Goal: Information Seeking & Learning: Learn about a topic

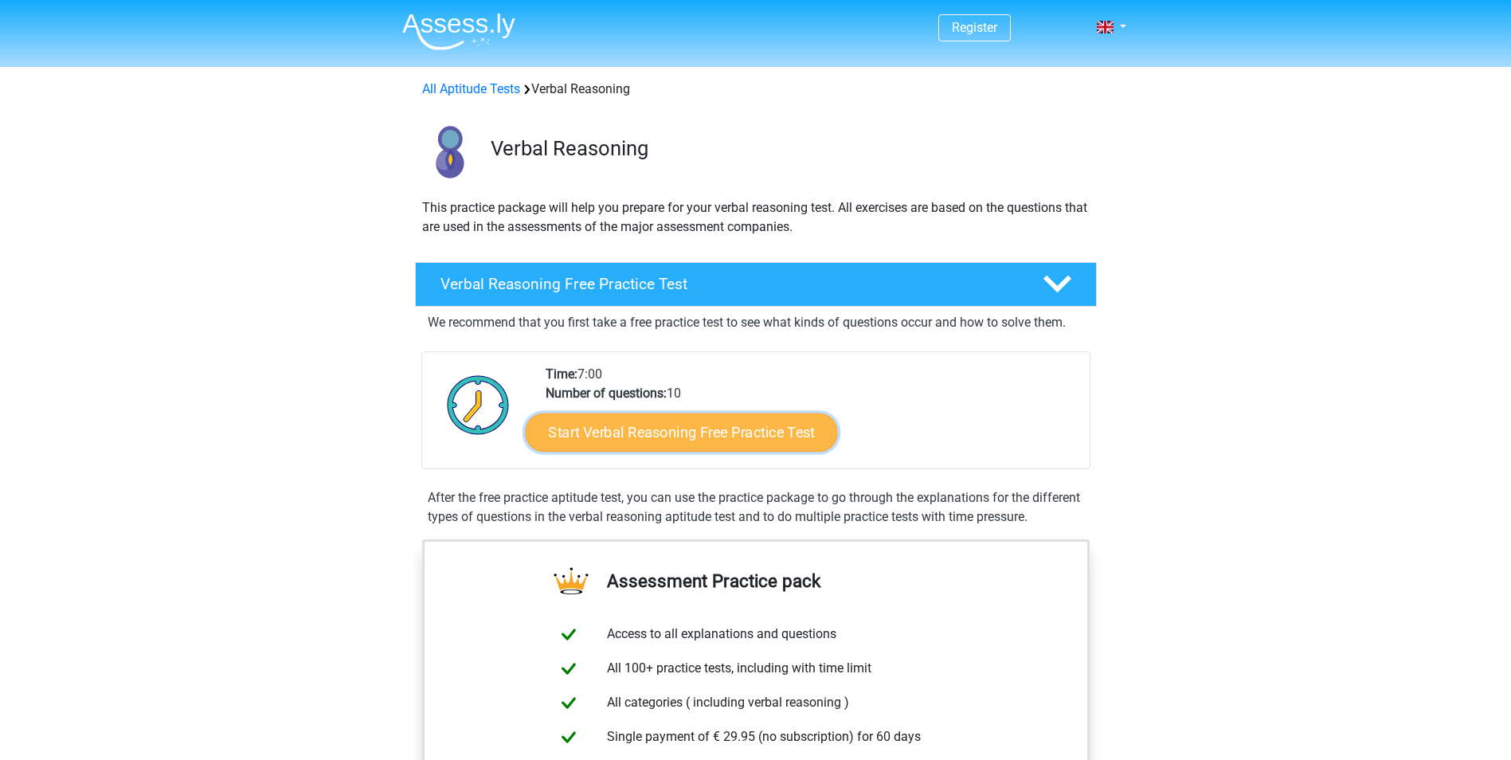
click at [724, 426] on link "Start Verbal Reasoning Free Practice Test" at bounding box center [681, 432] width 312 height 38
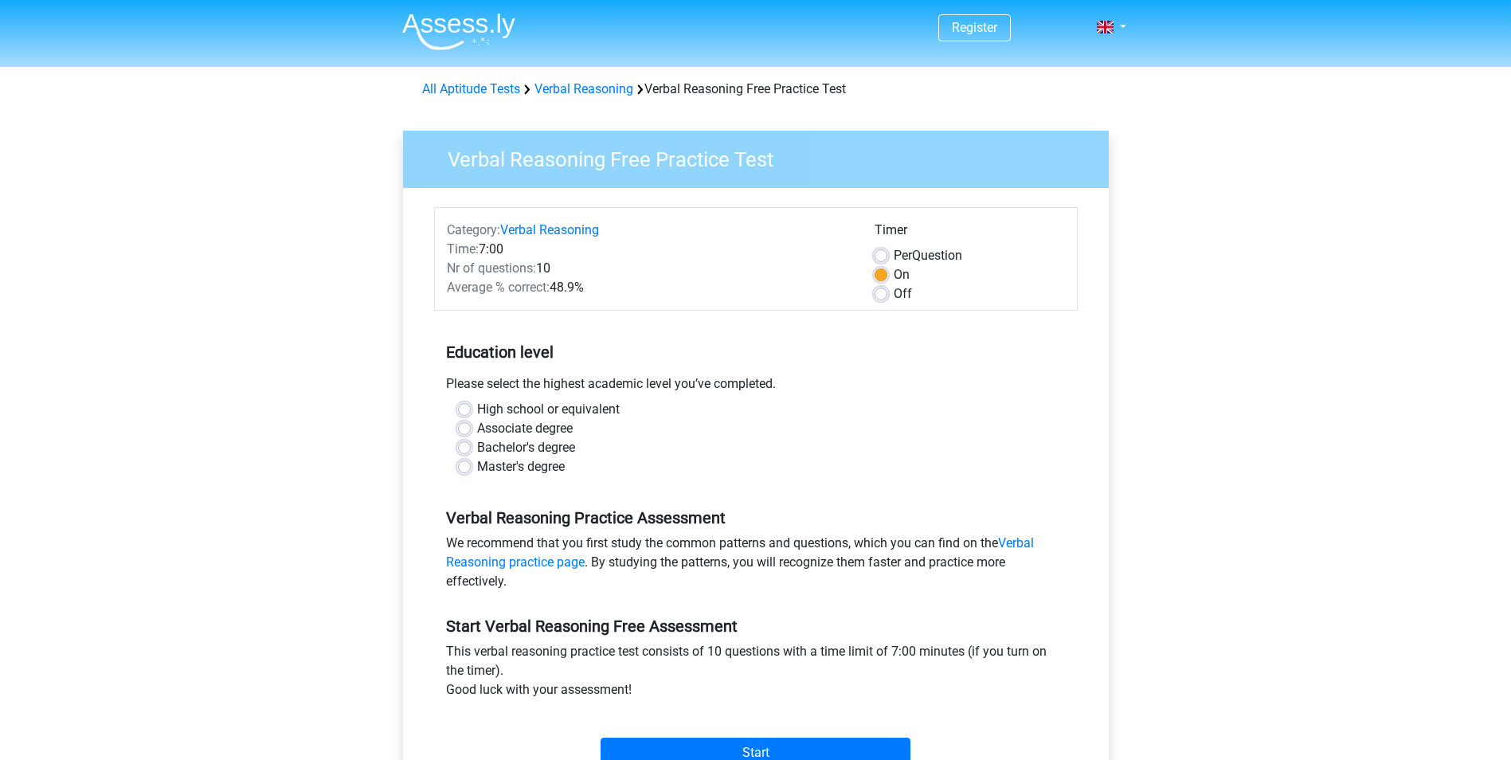
click at [477, 442] on label "Bachelor's degree" at bounding box center [526, 447] width 98 height 19
click at [463, 442] on input "Bachelor's degree" at bounding box center [464, 446] width 13 height 16
radio input "true"
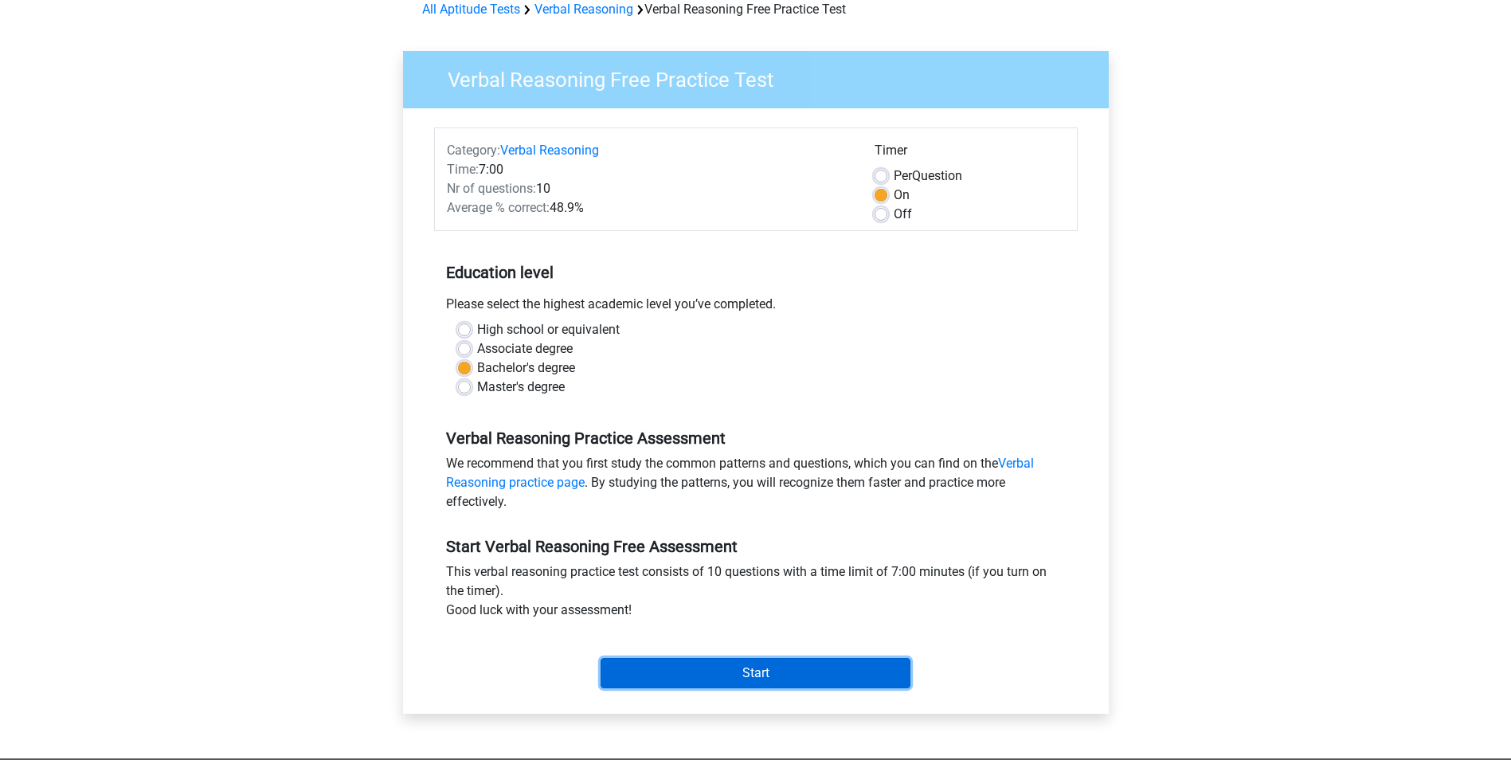
click at [784, 679] on input "Start" at bounding box center [755, 673] width 310 height 30
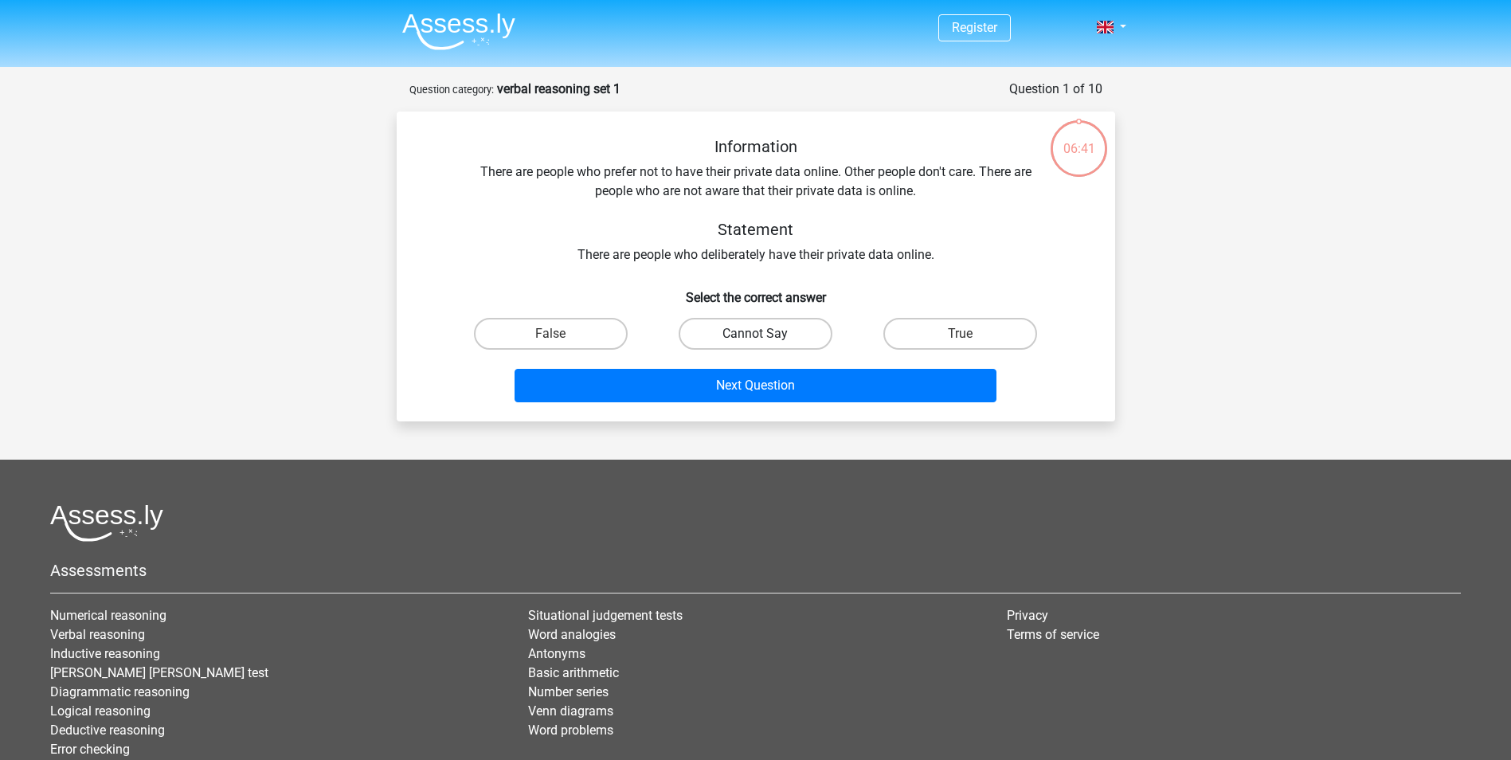
click at [743, 324] on label "Cannot Say" at bounding box center [756, 334] width 154 height 32
click at [755, 334] on input "Cannot Say" at bounding box center [760, 339] width 10 height 10
radio input "true"
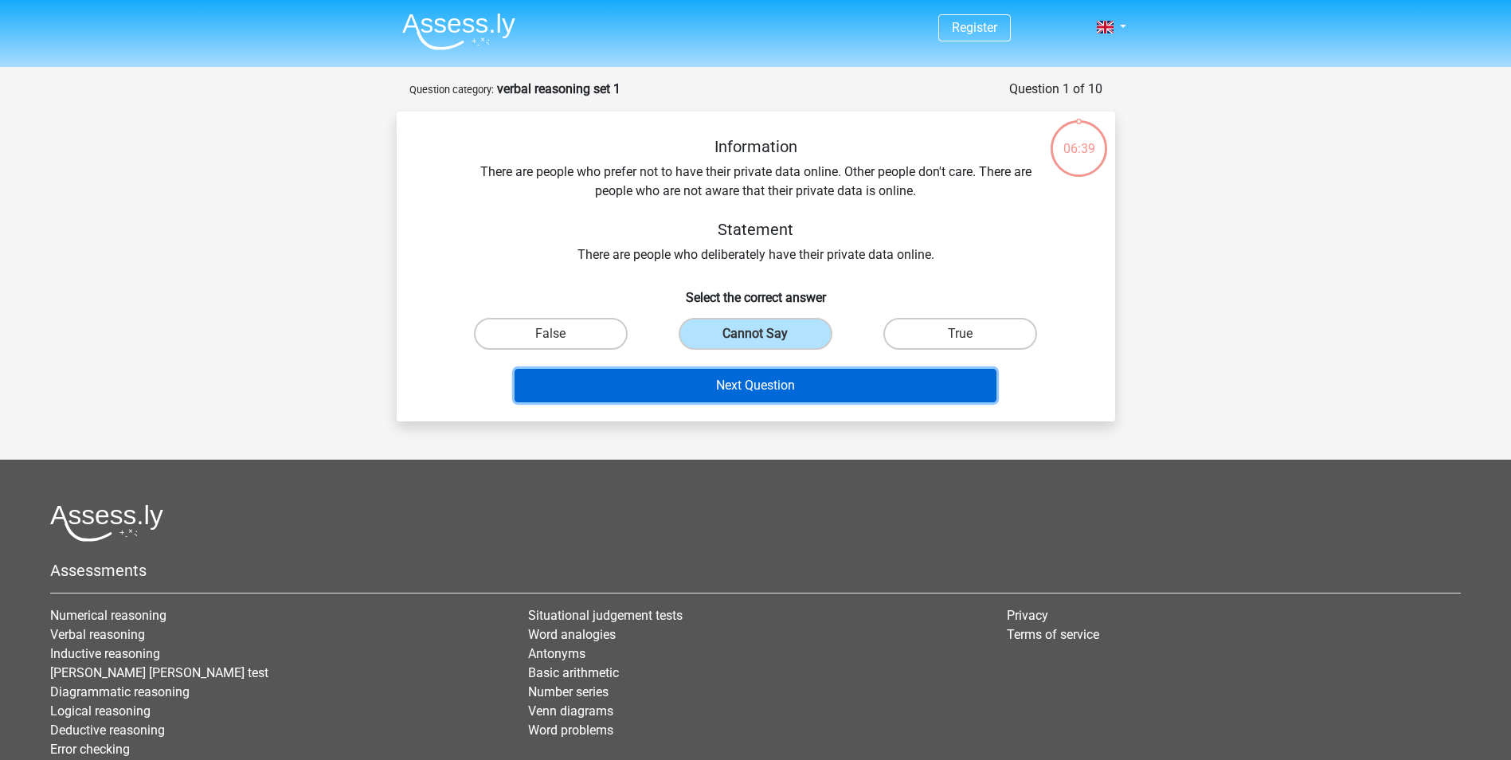
click at [774, 380] on button "Next Question" at bounding box center [755, 385] width 482 height 33
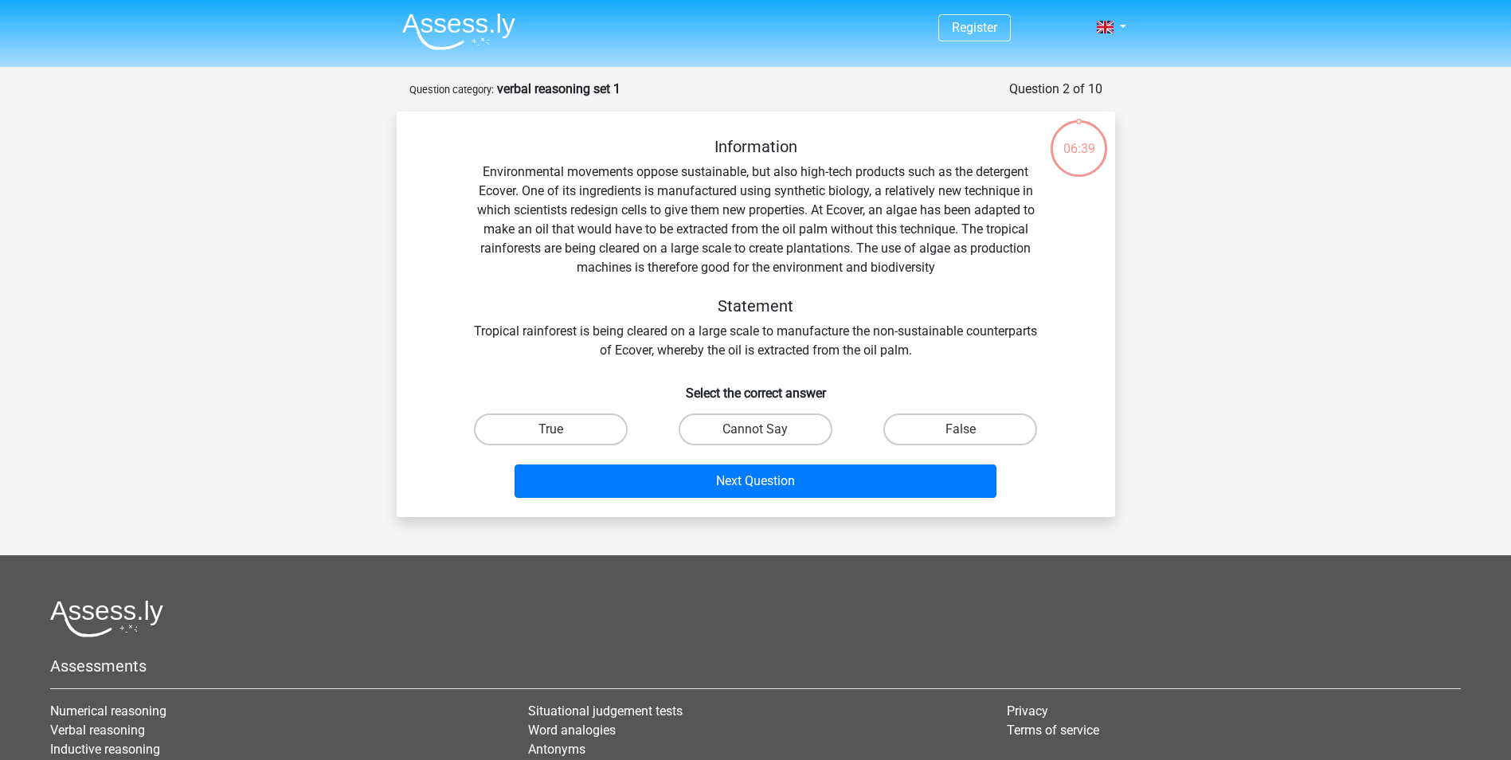
scroll to position [80, 0]
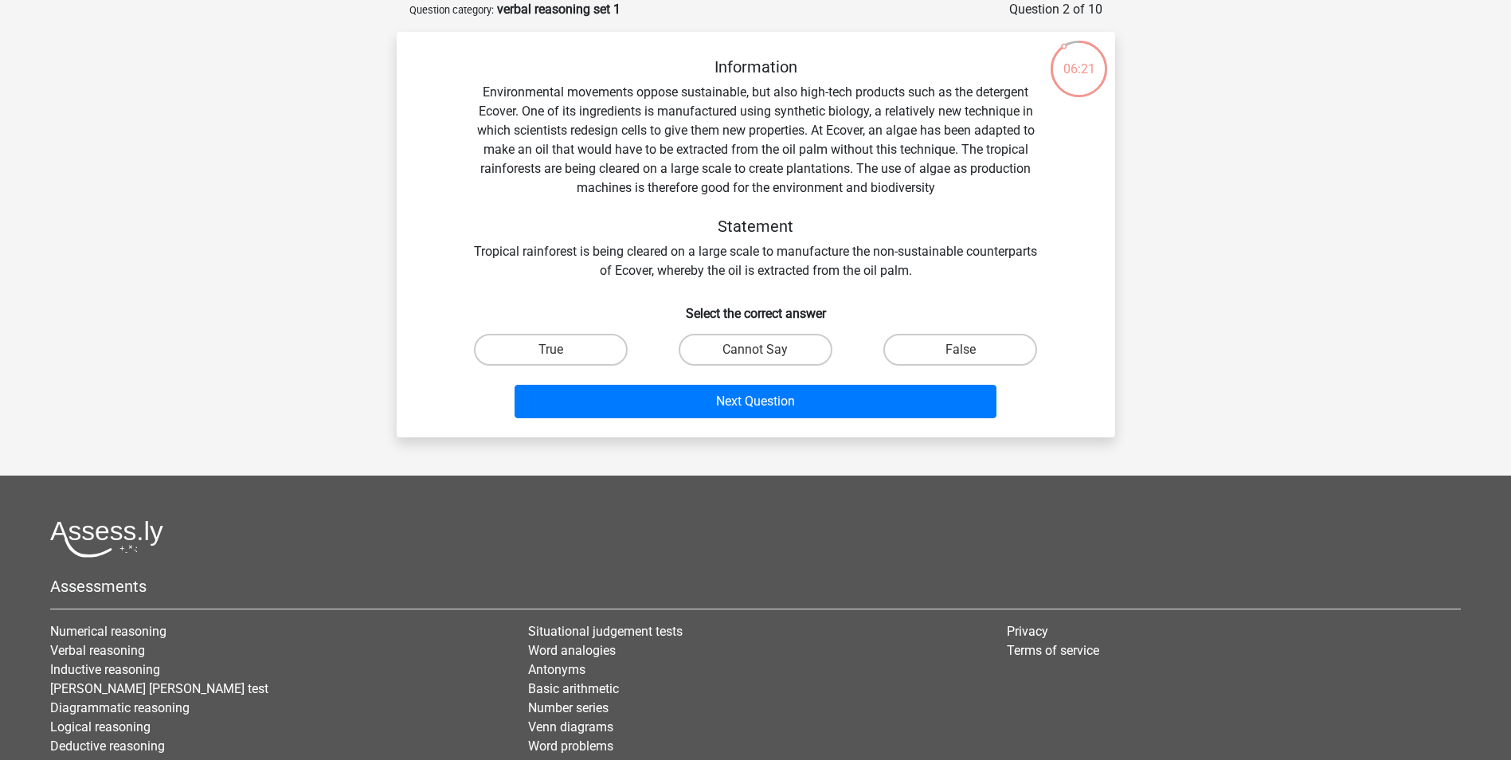
click at [845, 151] on div "Information Environmental movements oppose sustainable, but also high-tech prod…" at bounding box center [755, 168] width 667 height 223
drag, startPoint x: 688, startPoint y: 108, endPoint x: 721, endPoint y: 119, distance: 34.3
click at [721, 119] on div "Information Environmental movements oppose sustainable, but also high-tech prod…" at bounding box center [755, 168] width 667 height 223
drag, startPoint x: 721, startPoint y: 119, endPoint x: 814, endPoint y: 166, distance: 104.7
click at [814, 166] on div "Information Environmental movements oppose sustainable, but also high-tech prod…" at bounding box center [755, 168] width 667 height 223
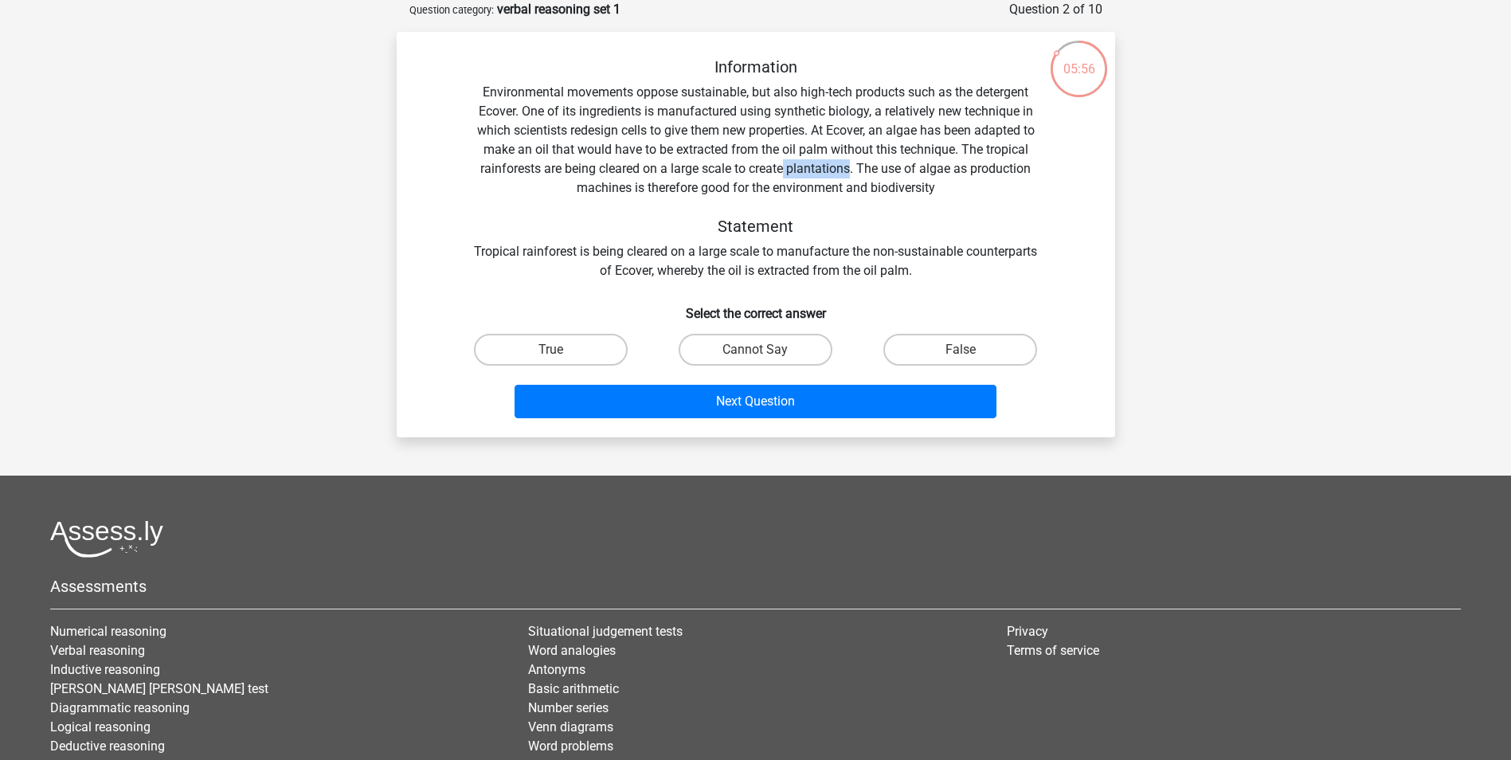
drag, startPoint x: 814, startPoint y: 166, endPoint x: 785, endPoint y: 164, distance: 28.8
click at [785, 164] on div "Information Environmental movements oppose sustainable, but also high-tech prod…" at bounding box center [755, 168] width 667 height 223
copy div "plantations"
click at [756, 348] on label "Cannot Say" at bounding box center [756, 350] width 154 height 32
click at [756, 350] on input "Cannot Say" at bounding box center [760, 355] width 10 height 10
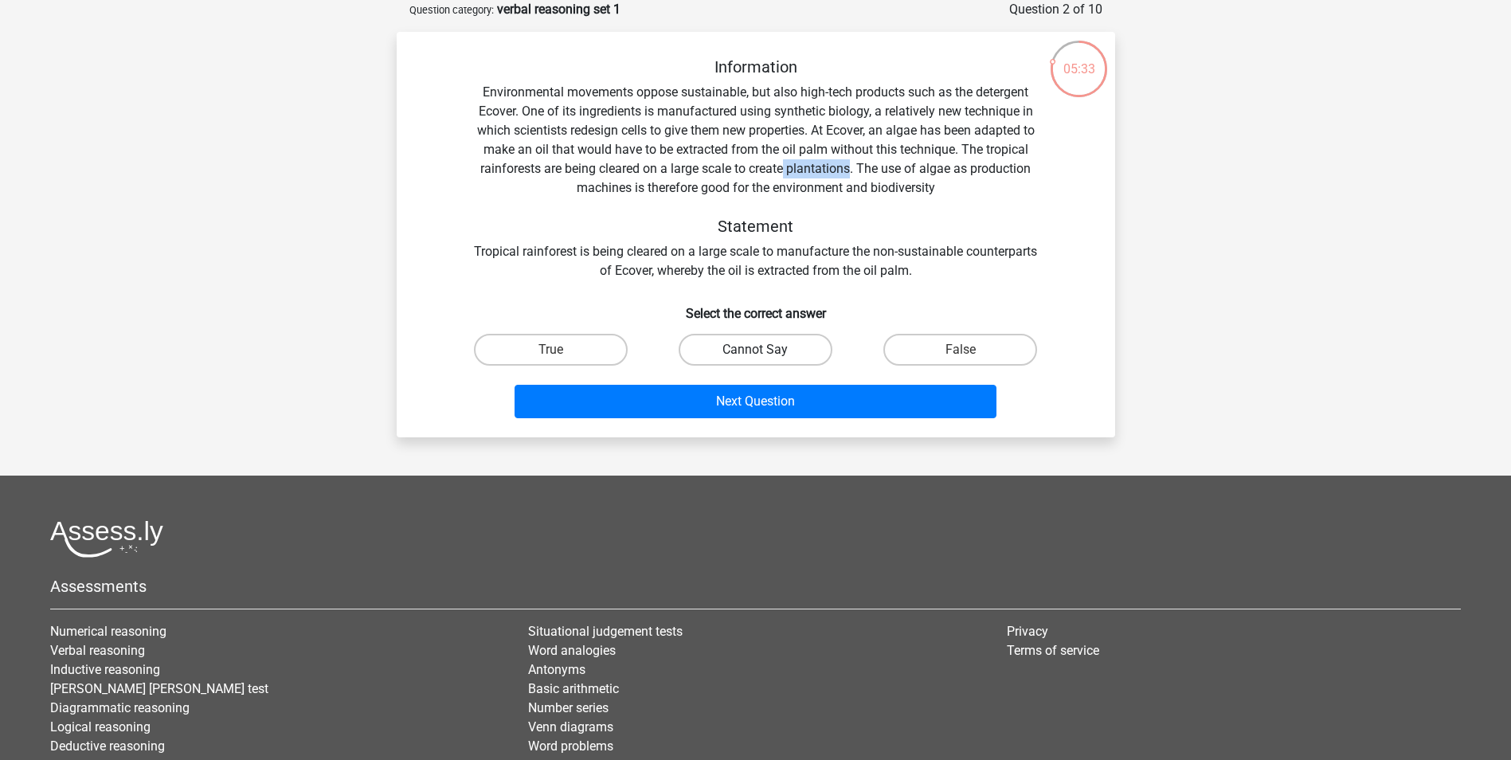
radio input "true"
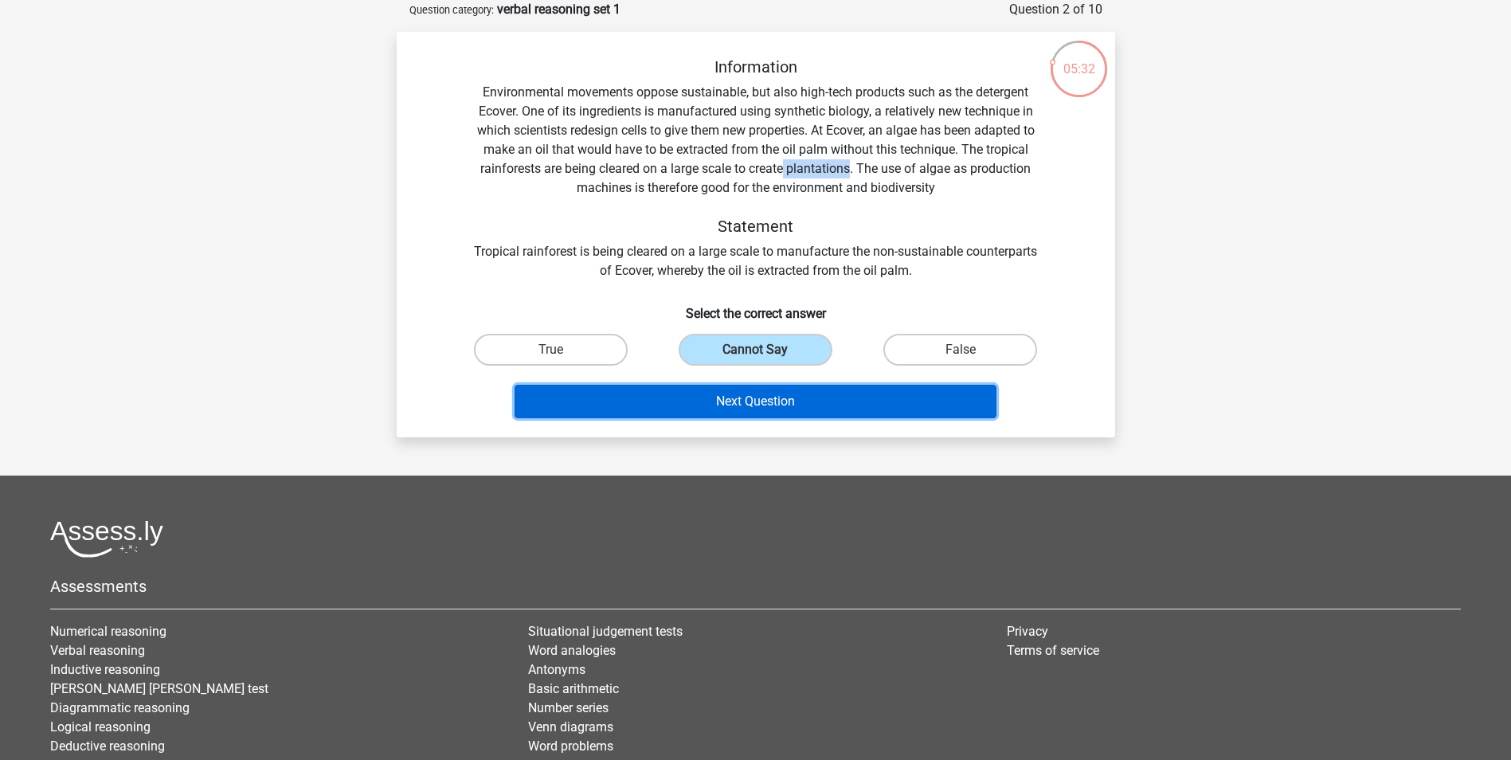
click at [783, 409] on button "Next Question" at bounding box center [755, 401] width 482 height 33
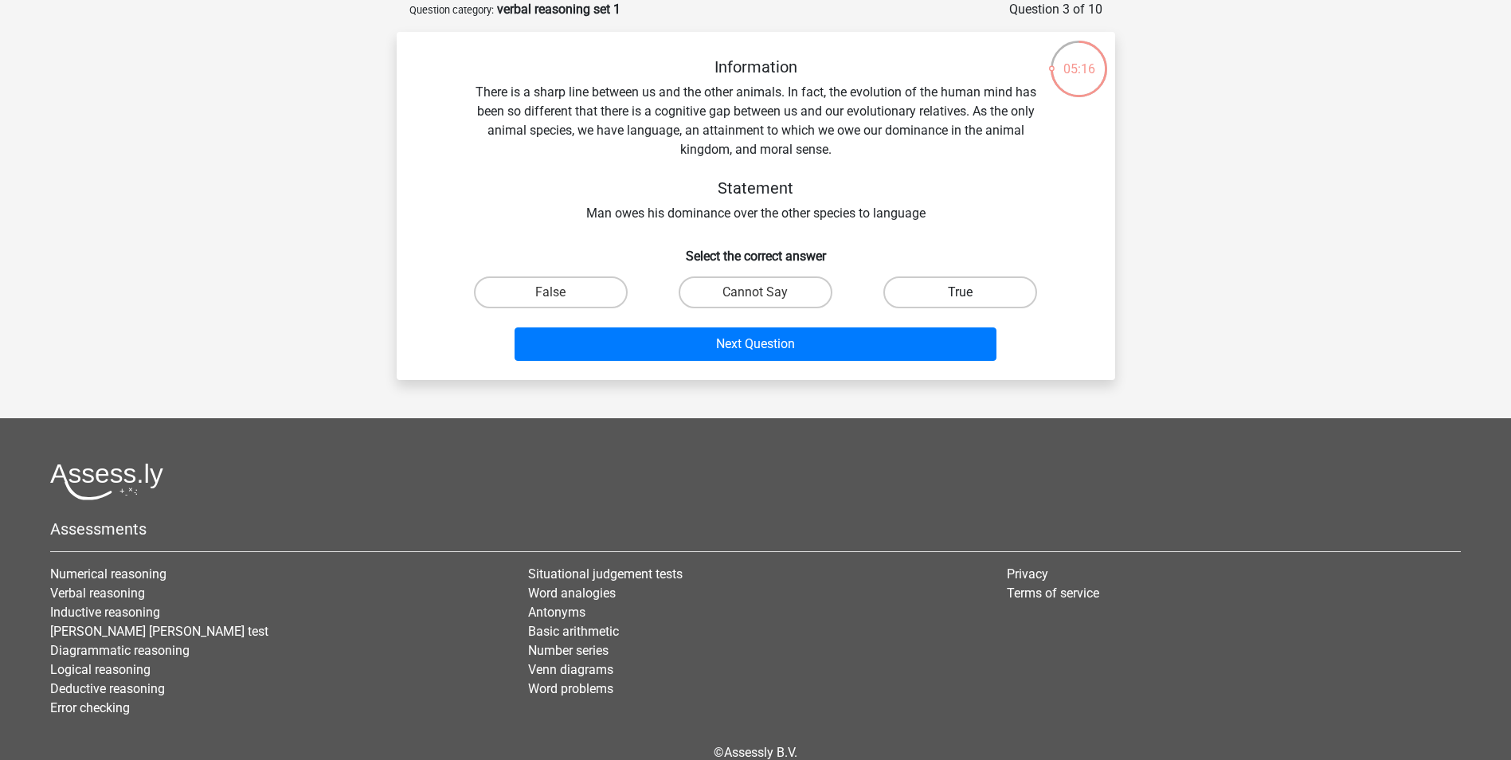
click at [934, 280] on label "True" at bounding box center [960, 292] width 154 height 32
click at [960, 292] on input "True" at bounding box center [965, 297] width 10 height 10
radio input "true"
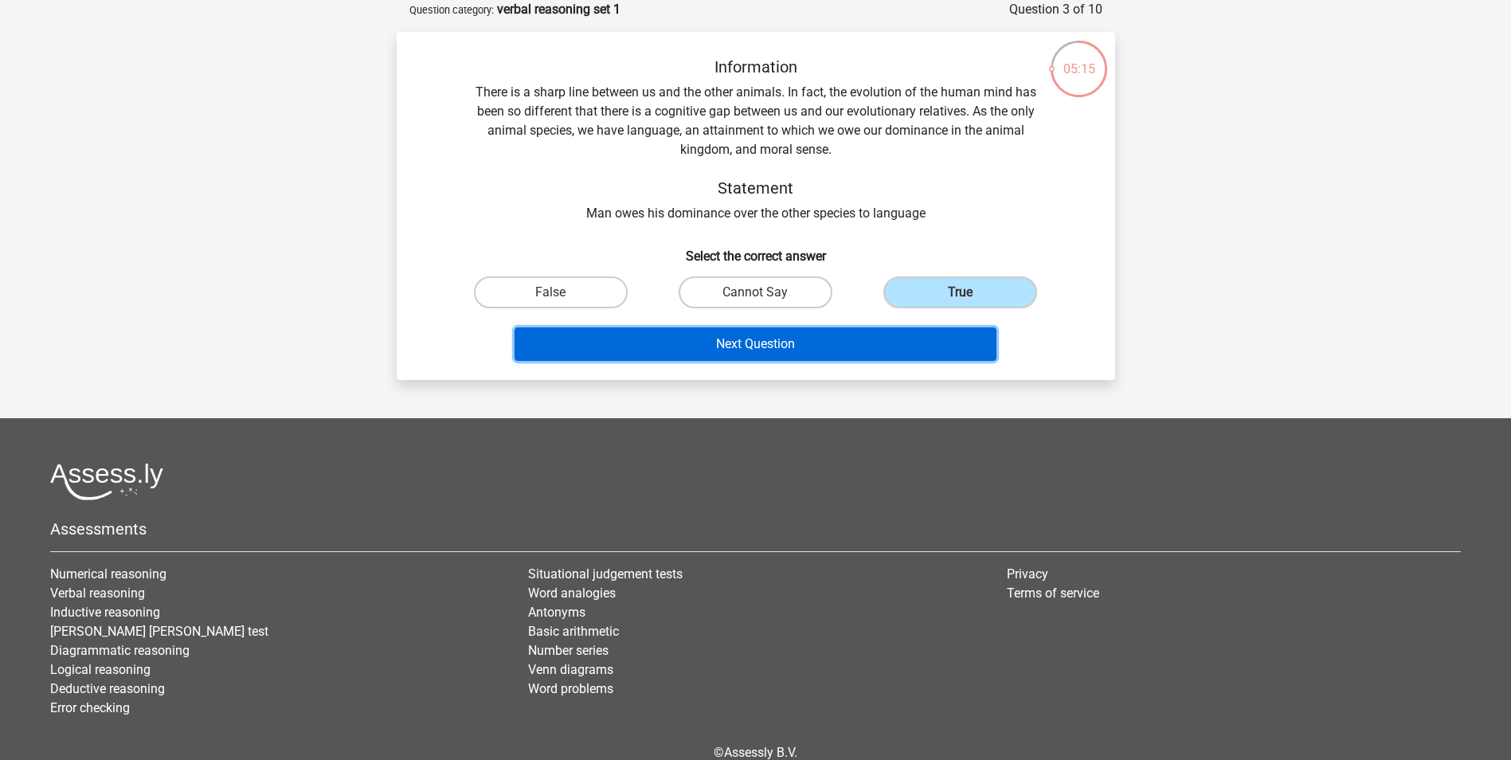
click at [883, 331] on button "Next Question" at bounding box center [755, 343] width 482 height 33
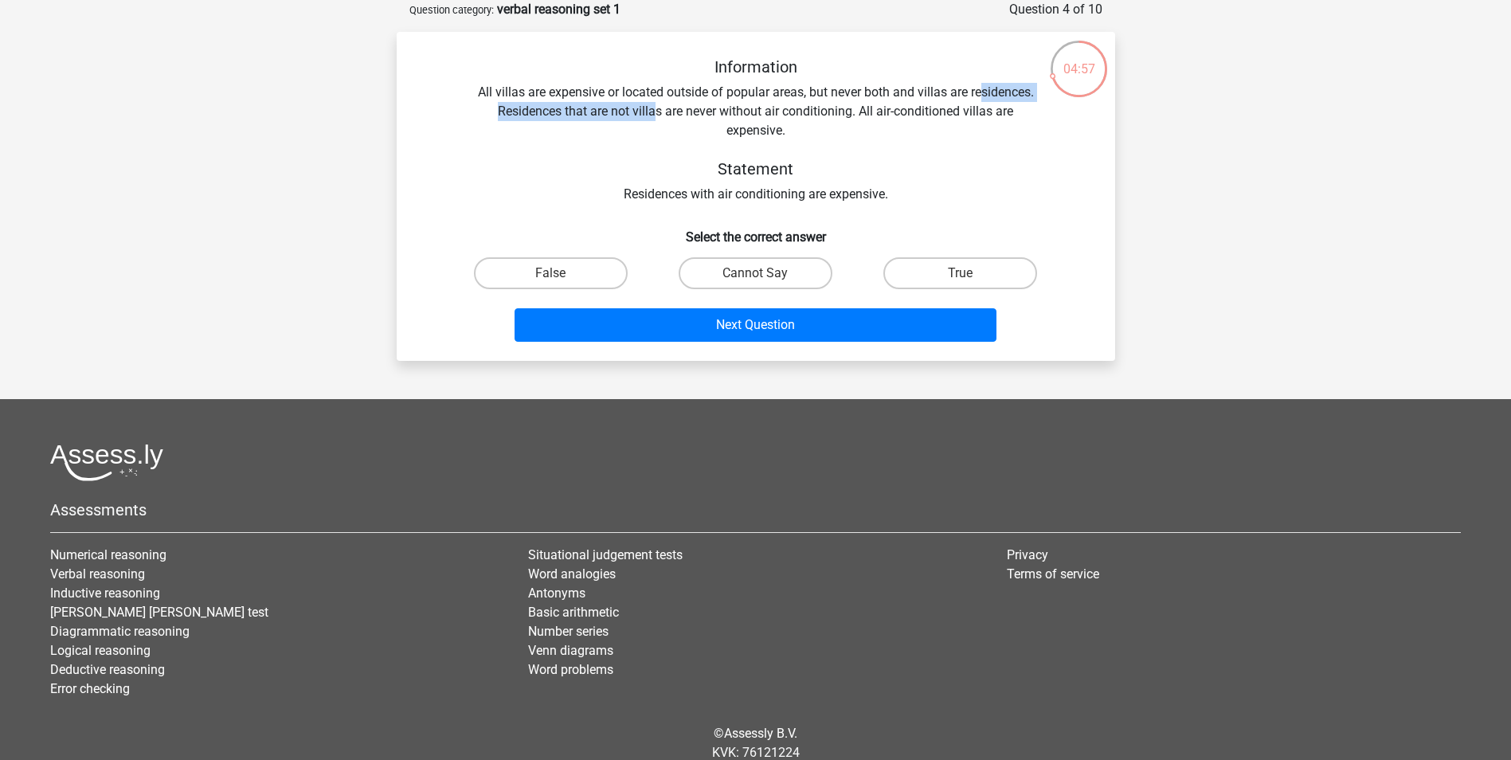
drag, startPoint x: 657, startPoint y: 106, endPoint x: 984, endPoint y: 91, distance: 326.9
click at [984, 91] on div "Information All villas are expensive or located outside of popular areas, but n…" at bounding box center [755, 130] width 667 height 147
drag, startPoint x: 984, startPoint y: 91, endPoint x: 968, endPoint y: 120, distance: 33.5
click at [968, 120] on div "Information All villas are expensive or located outside of popular areas, but n…" at bounding box center [755, 130] width 667 height 147
drag, startPoint x: 593, startPoint y: 114, endPoint x: 887, endPoint y: 123, distance: 294.8
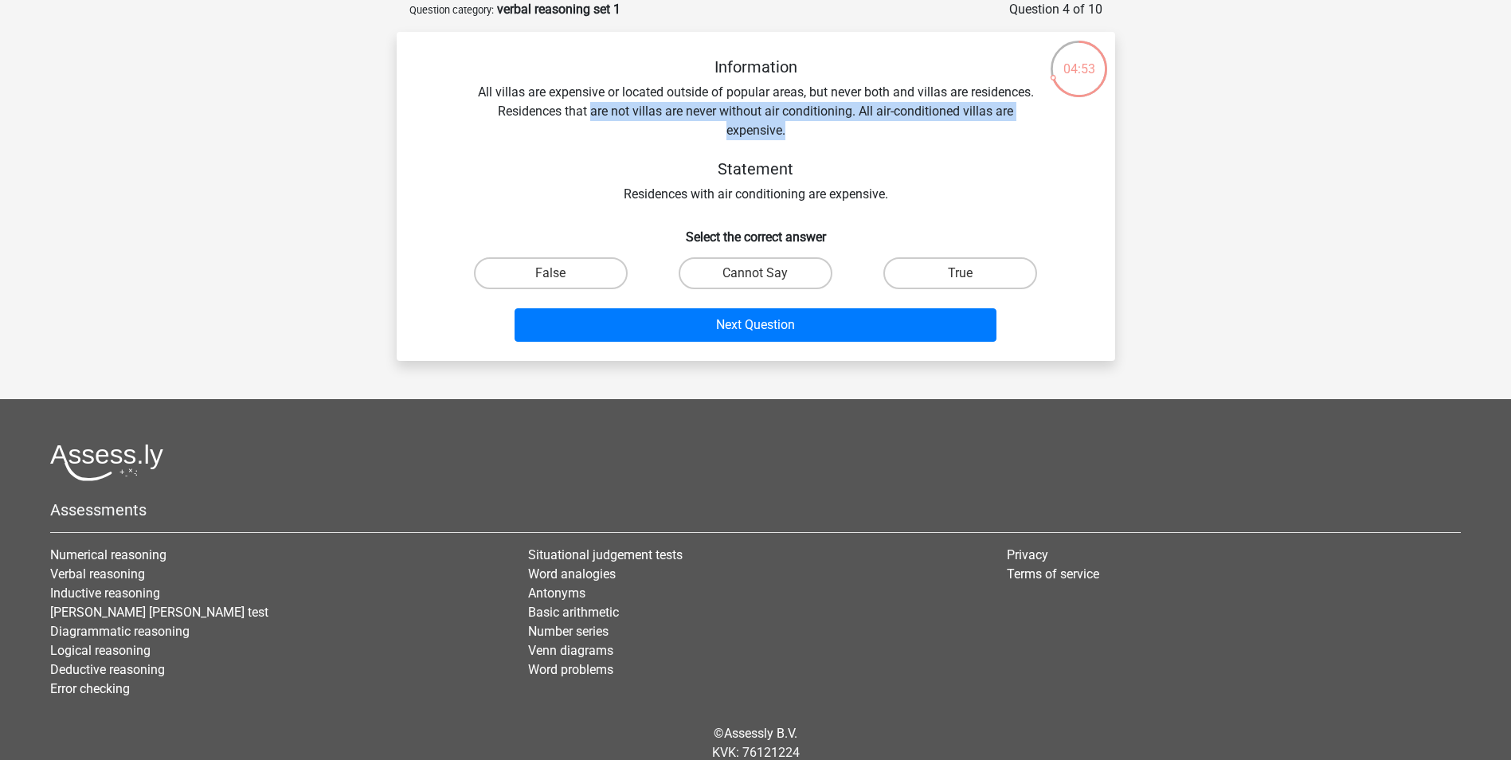
click at [887, 123] on div "Information All villas are expensive or located outside of popular areas, but n…" at bounding box center [755, 130] width 667 height 147
drag, startPoint x: 887, startPoint y: 123, endPoint x: 851, endPoint y: 143, distance: 42.1
click at [851, 143] on div "Information All villas are expensive or located outside of popular areas, but n…" at bounding box center [755, 130] width 667 height 147
click at [742, 182] on div "Information All villas are expensive or located outside of popular areas, but n…" at bounding box center [755, 130] width 667 height 147
click at [967, 265] on label "True" at bounding box center [960, 273] width 154 height 32
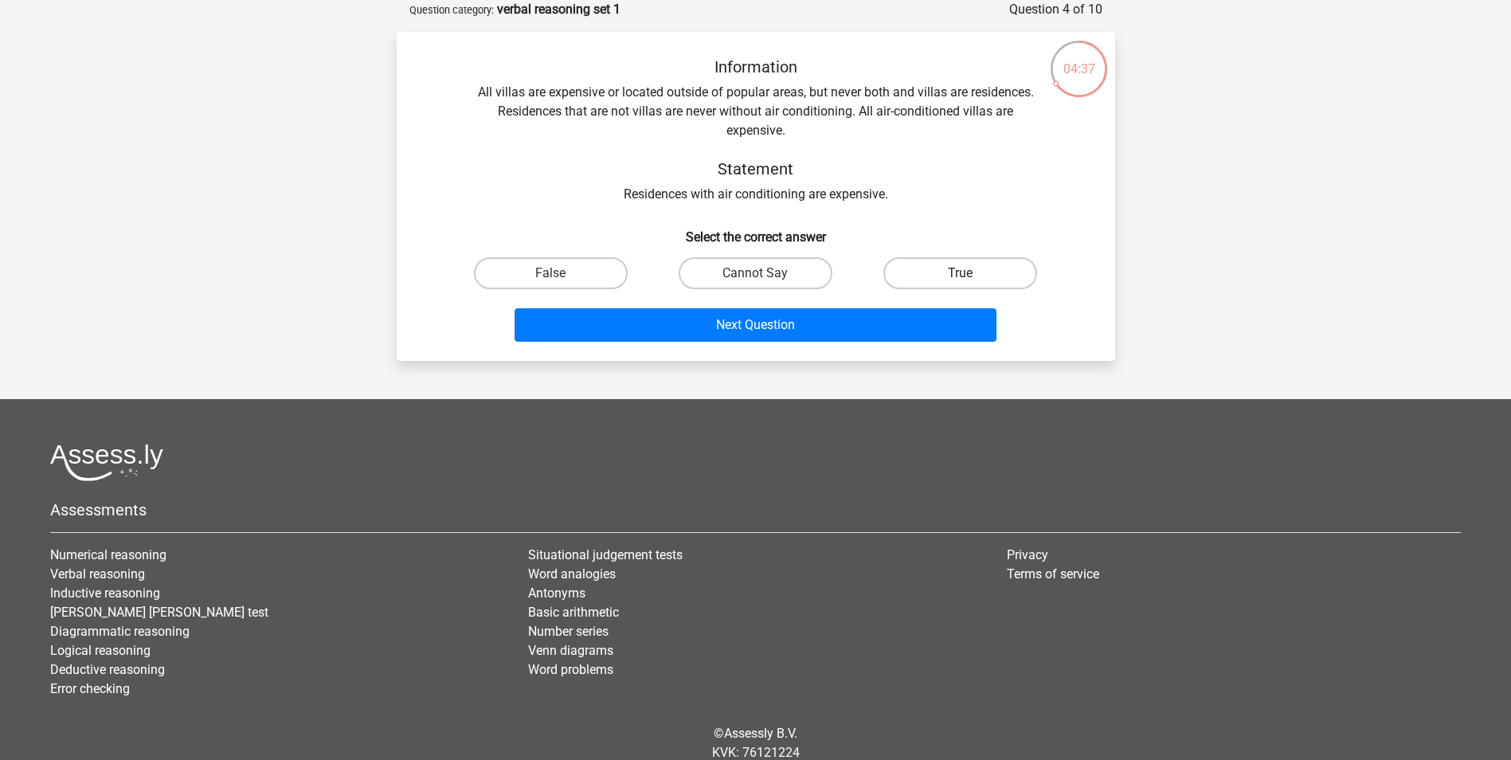
click at [967, 273] on input "True" at bounding box center [965, 278] width 10 height 10
radio input "true"
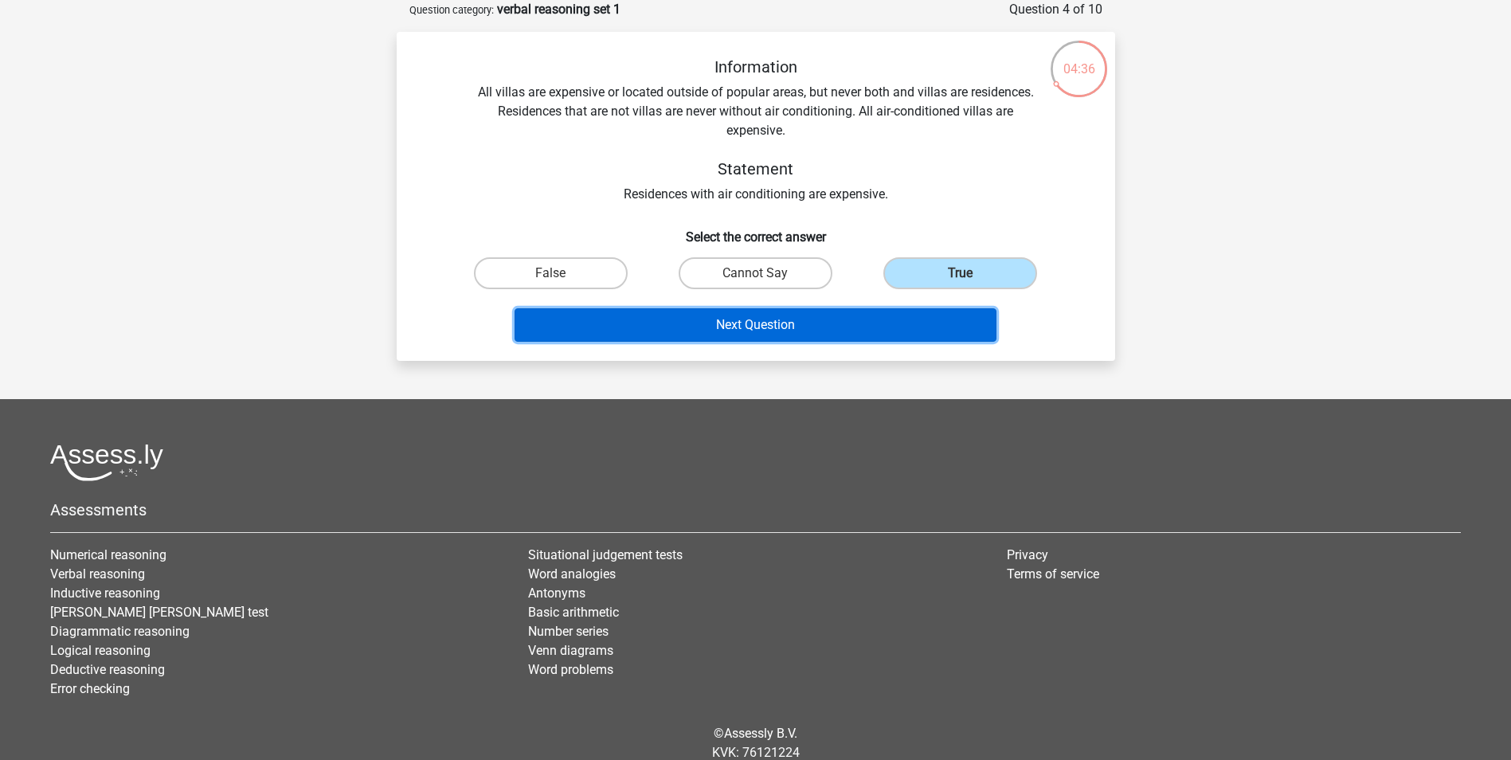
click at [890, 333] on button "Next Question" at bounding box center [755, 324] width 482 height 33
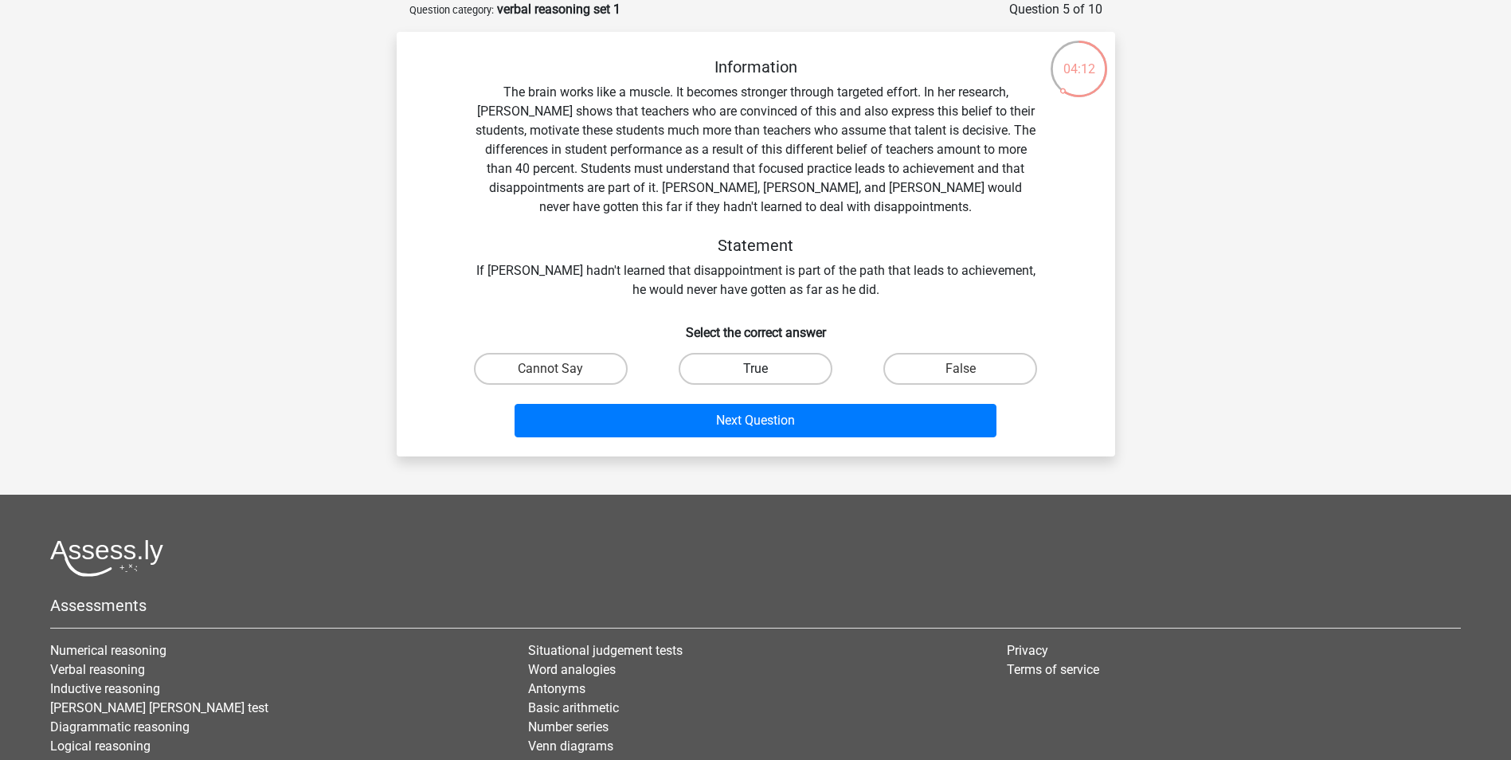
click at [754, 358] on label "True" at bounding box center [756, 369] width 154 height 32
click at [755, 369] on input "True" at bounding box center [760, 374] width 10 height 10
radio input "true"
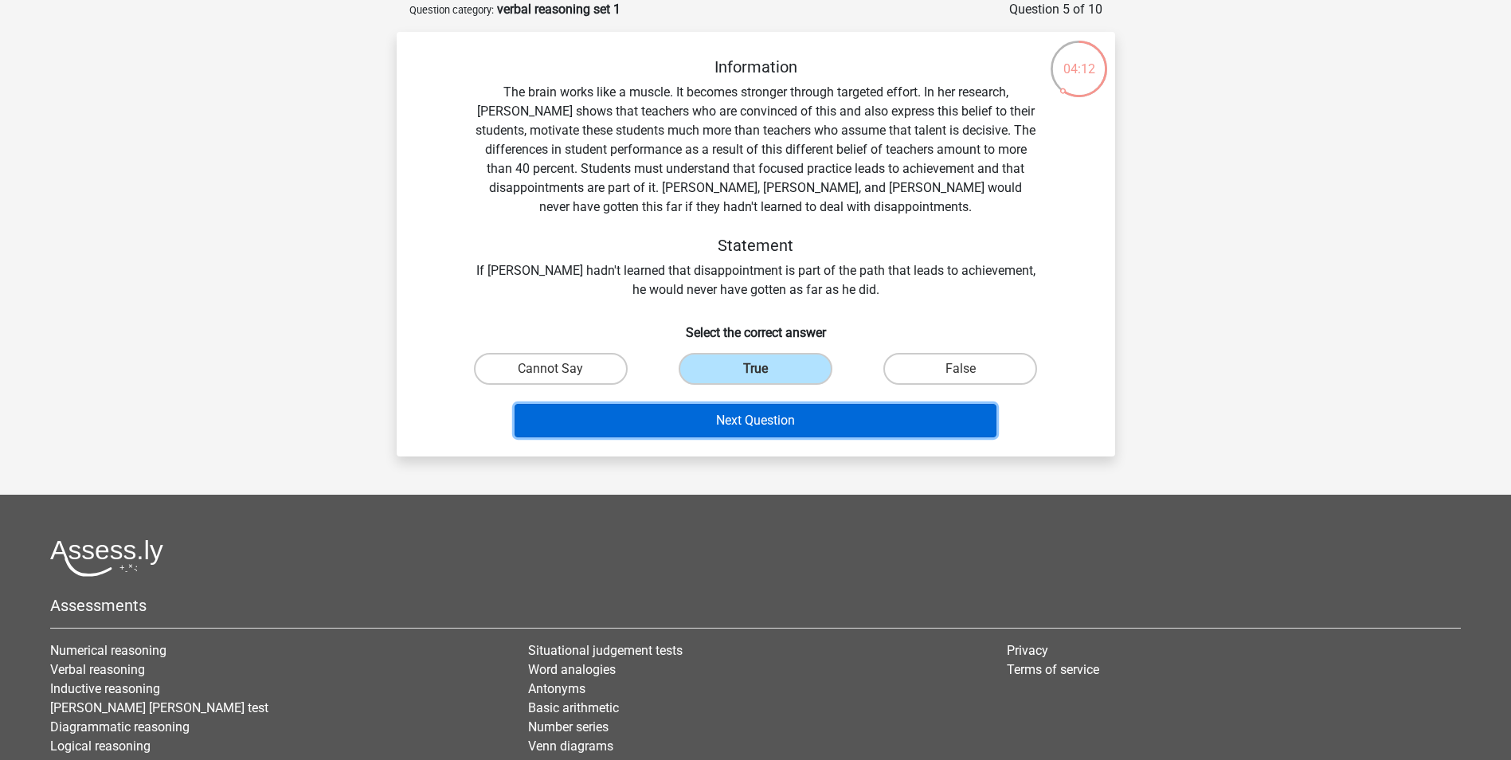
click at [741, 426] on button "Next Question" at bounding box center [755, 420] width 482 height 33
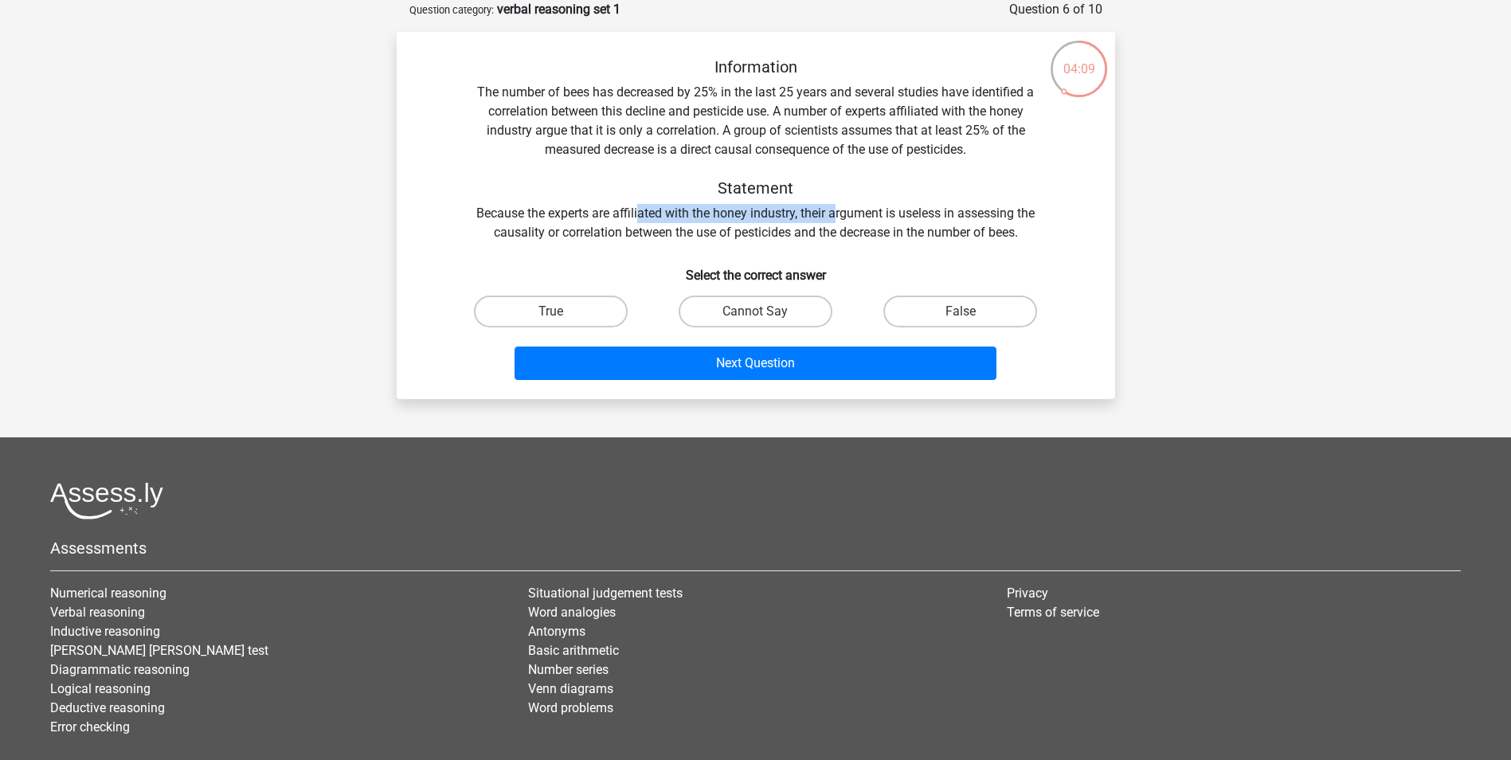
drag, startPoint x: 636, startPoint y: 218, endPoint x: 837, endPoint y: 204, distance: 202.0
click at [837, 204] on div "Information The number of bees has decreased by 25% in the last 25 years and se…" at bounding box center [755, 149] width 667 height 185
drag, startPoint x: 549, startPoint y: 128, endPoint x: 723, endPoint y: 137, distance: 174.6
click at [723, 137] on div "Information The number of bees has decreased by 25% in the last 25 years and se…" at bounding box center [755, 149] width 667 height 185
click at [784, 313] on label "Cannot Say" at bounding box center [756, 311] width 154 height 32
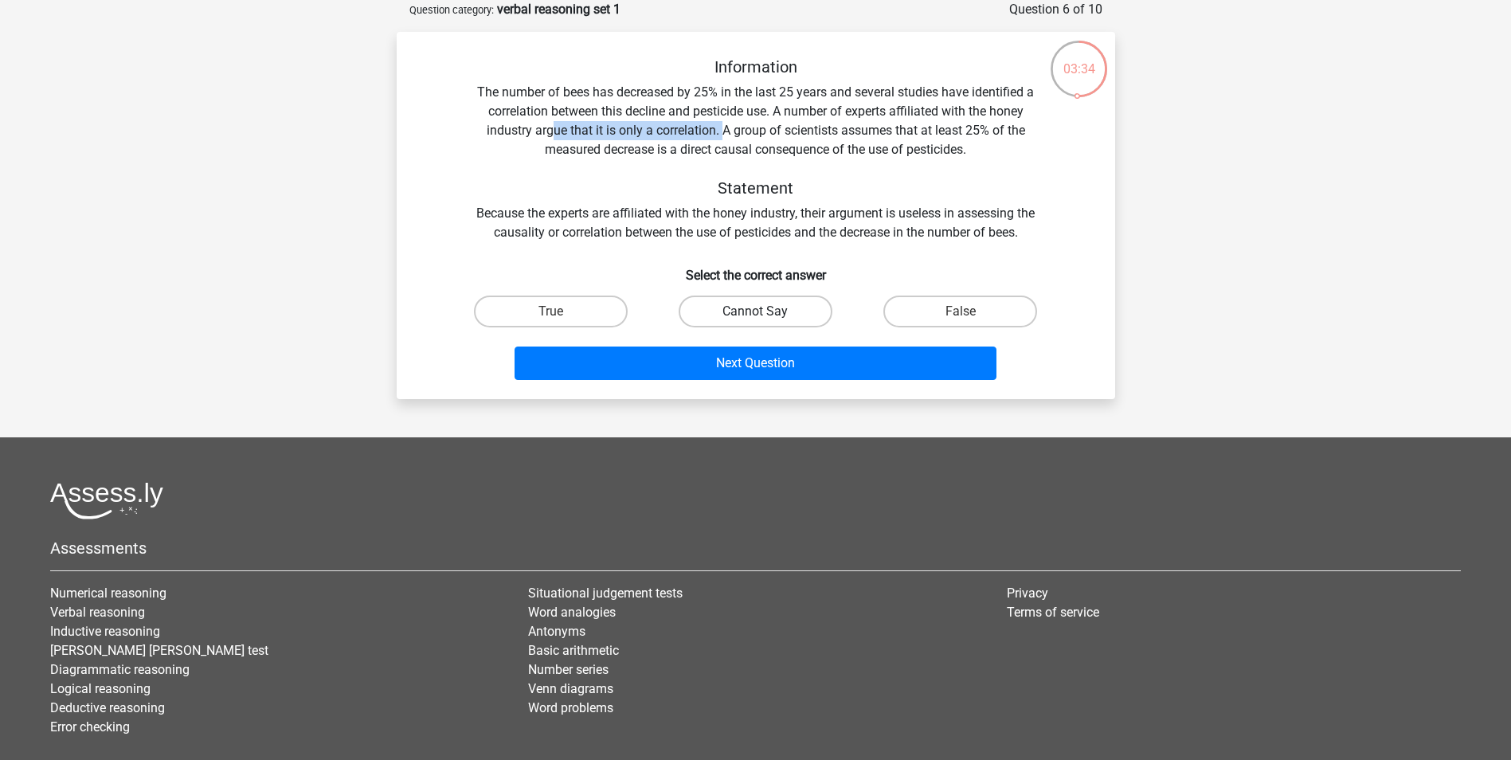
click at [765, 313] on input "Cannot Say" at bounding box center [760, 316] width 10 height 10
radio input "true"
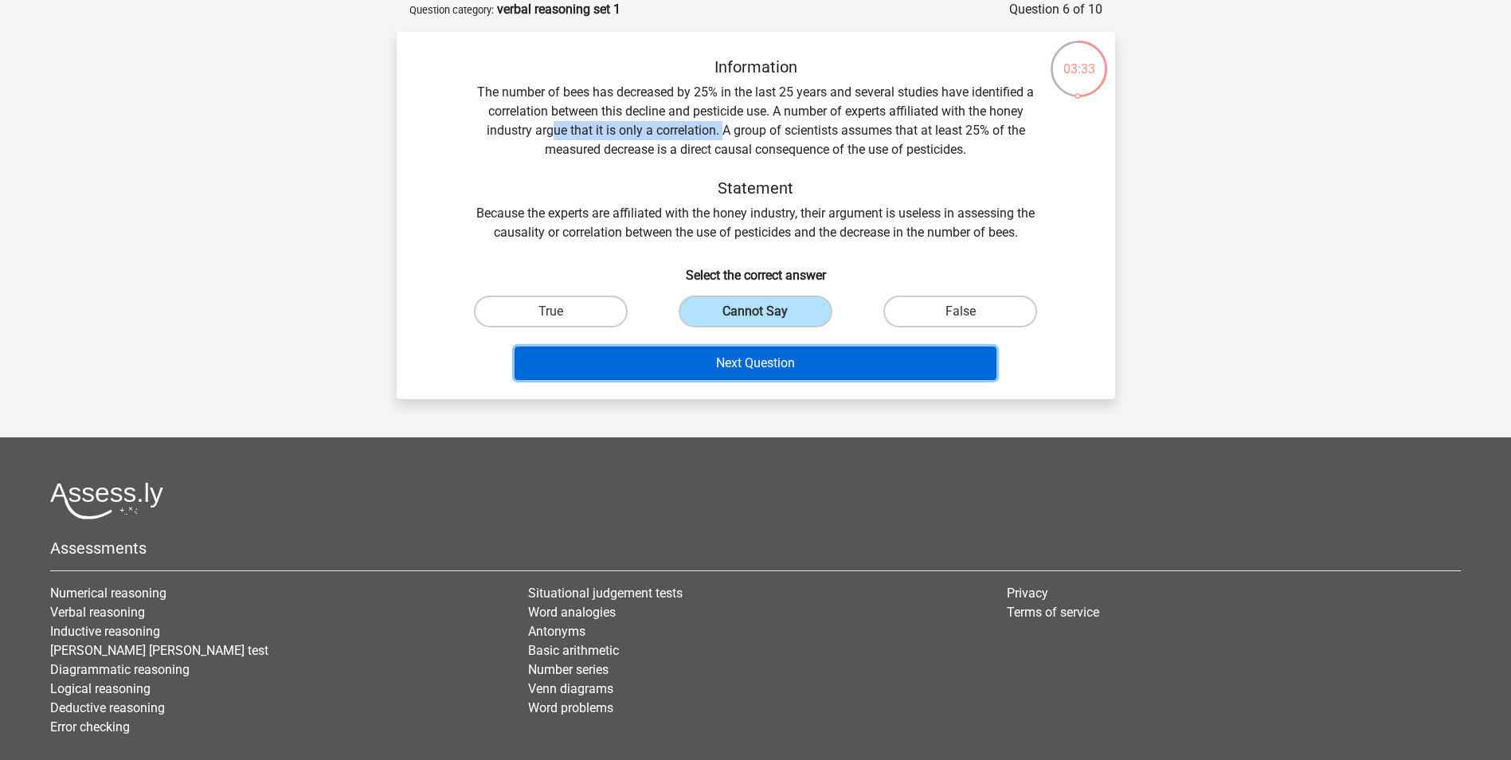
click at [773, 374] on button "Next Question" at bounding box center [755, 362] width 482 height 33
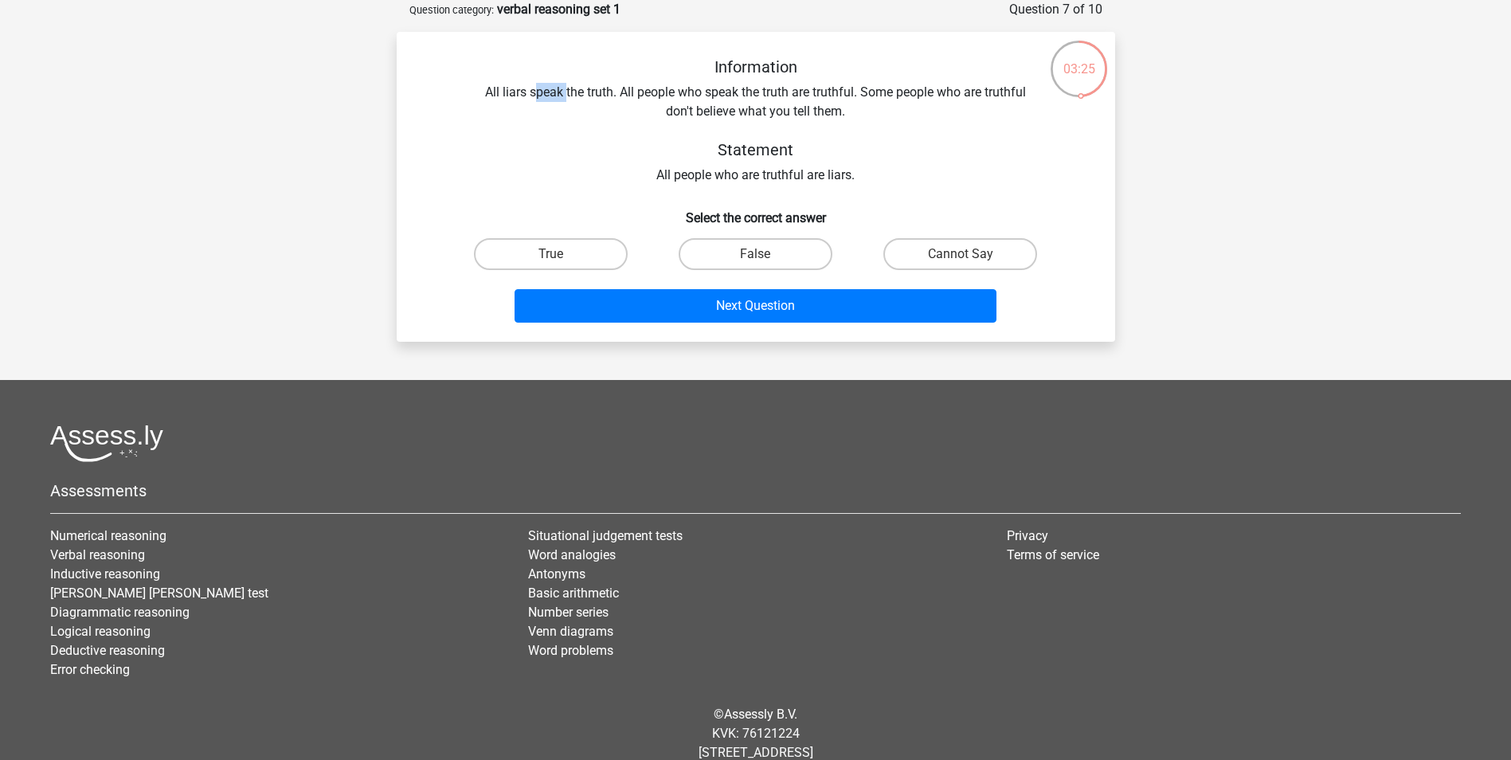
drag, startPoint x: 535, startPoint y: 89, endPoint x: 564, endPoint y: 92, distance: 28.8
click at [564, 92] on div "Information All liars speak the truth. All people who speak the truth are truth…" at bounding box center [755, 120] width 667 height 127
drag, startPoint x: 817, startPoint y: 170, endPoint x: 757, endPoint y: 109, distance: 86.2
click at [757, 109] on div "Information All liars speak the truth. All people who speak the truth are truth…" at bounding box center [755, 120] width 667 height 127
click at [730, 100] on div "Information All liars speak the truth. All people who speak the truth are truth…" at bounding box center [755, 120] width 667 height 127
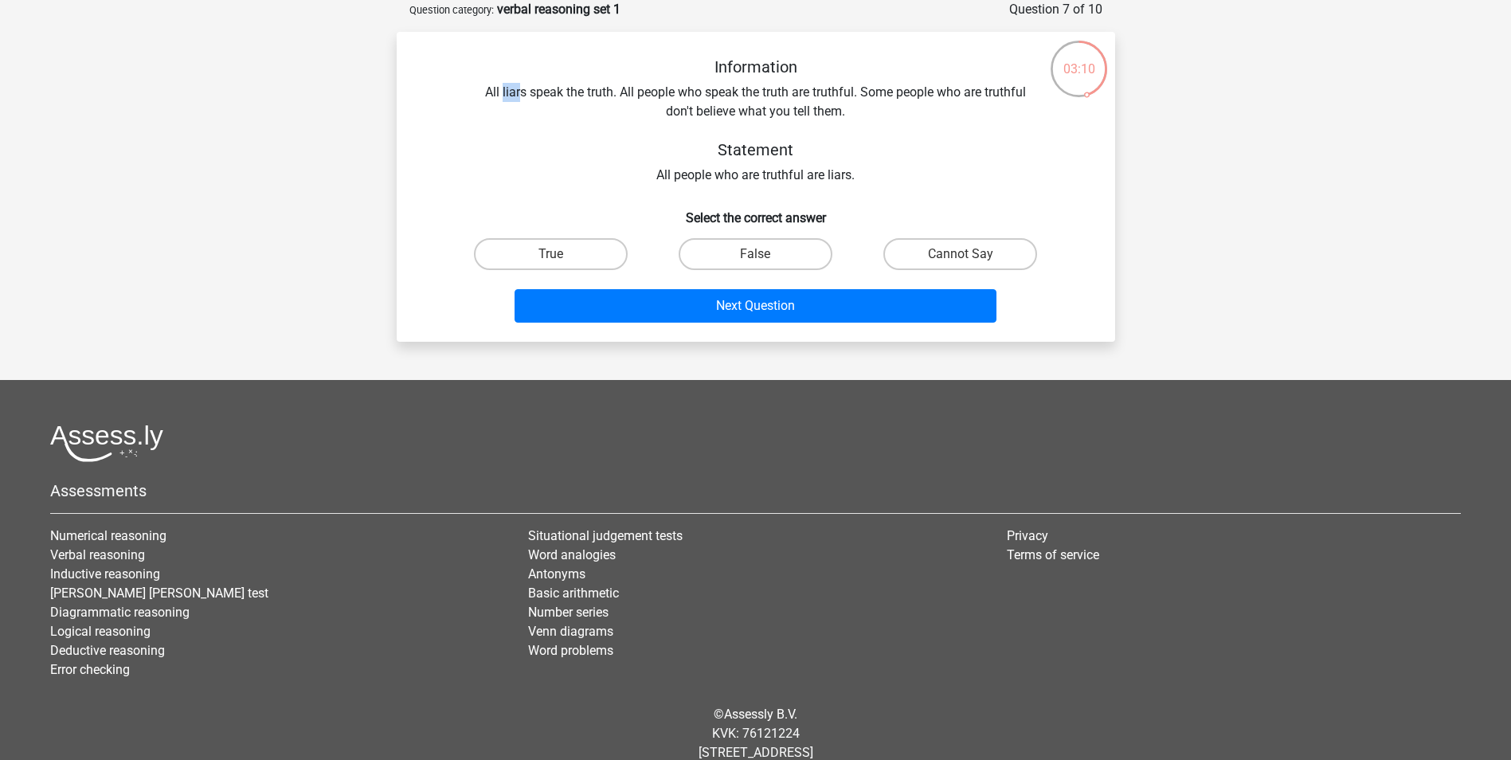
drag, startPoint x: 518, startPoint y: 93, endPoint x: 500, endPoint y: 100, distance: 18.6
click at [500, 100] on div "Information All liars speak the truth. All people who speak the truth are truth…" at bounding box center [755, 120] width 667 height 127
click at [546, 263] on label "True" at bounding box center [551, 254] width 154 height 32
click at [550, 263] on input "True" at bounding box center [555, 259] width 10 height 10
radio input "true"
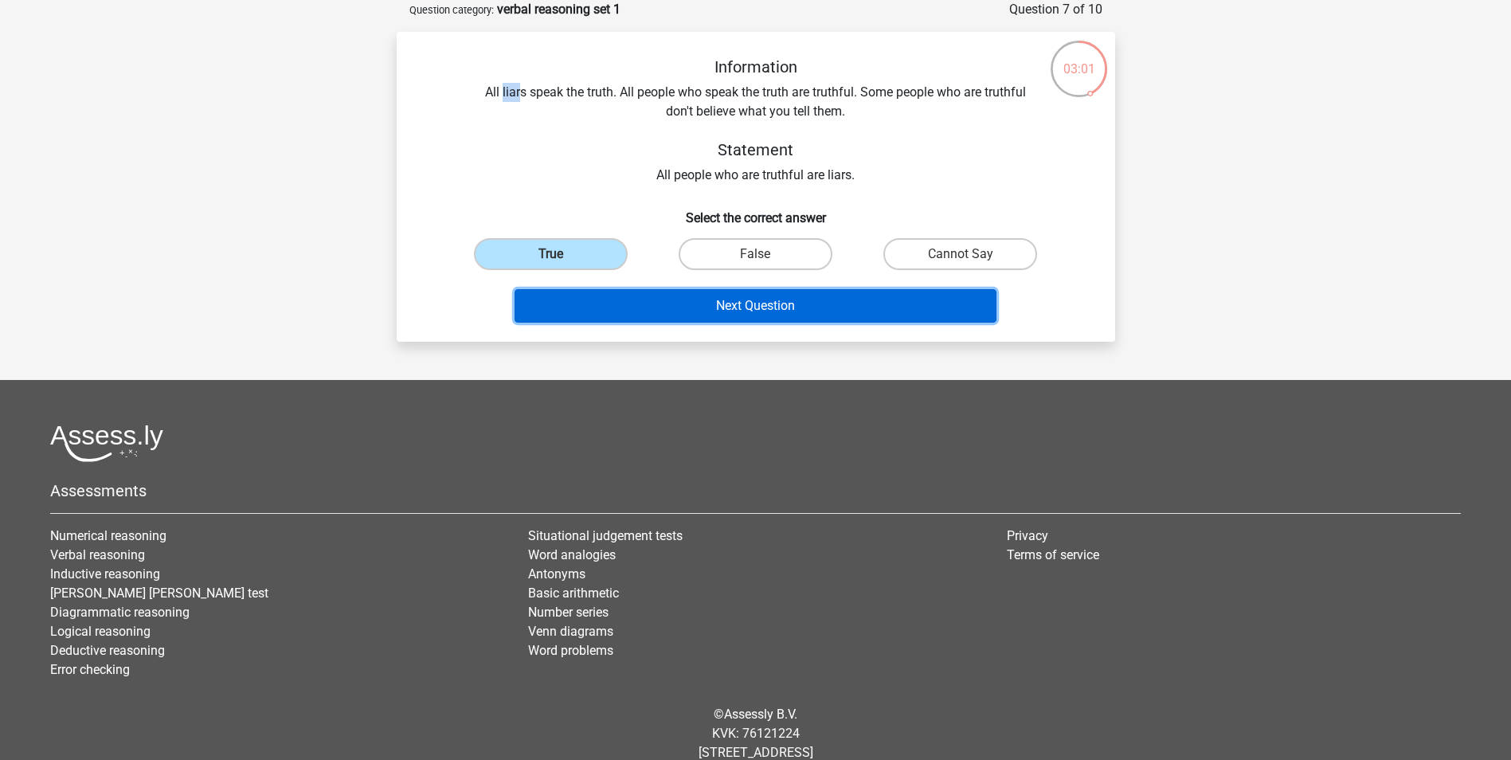
click at [577, 306] on button "Next Question" at bounding box center [755, 305] width 482 height 33
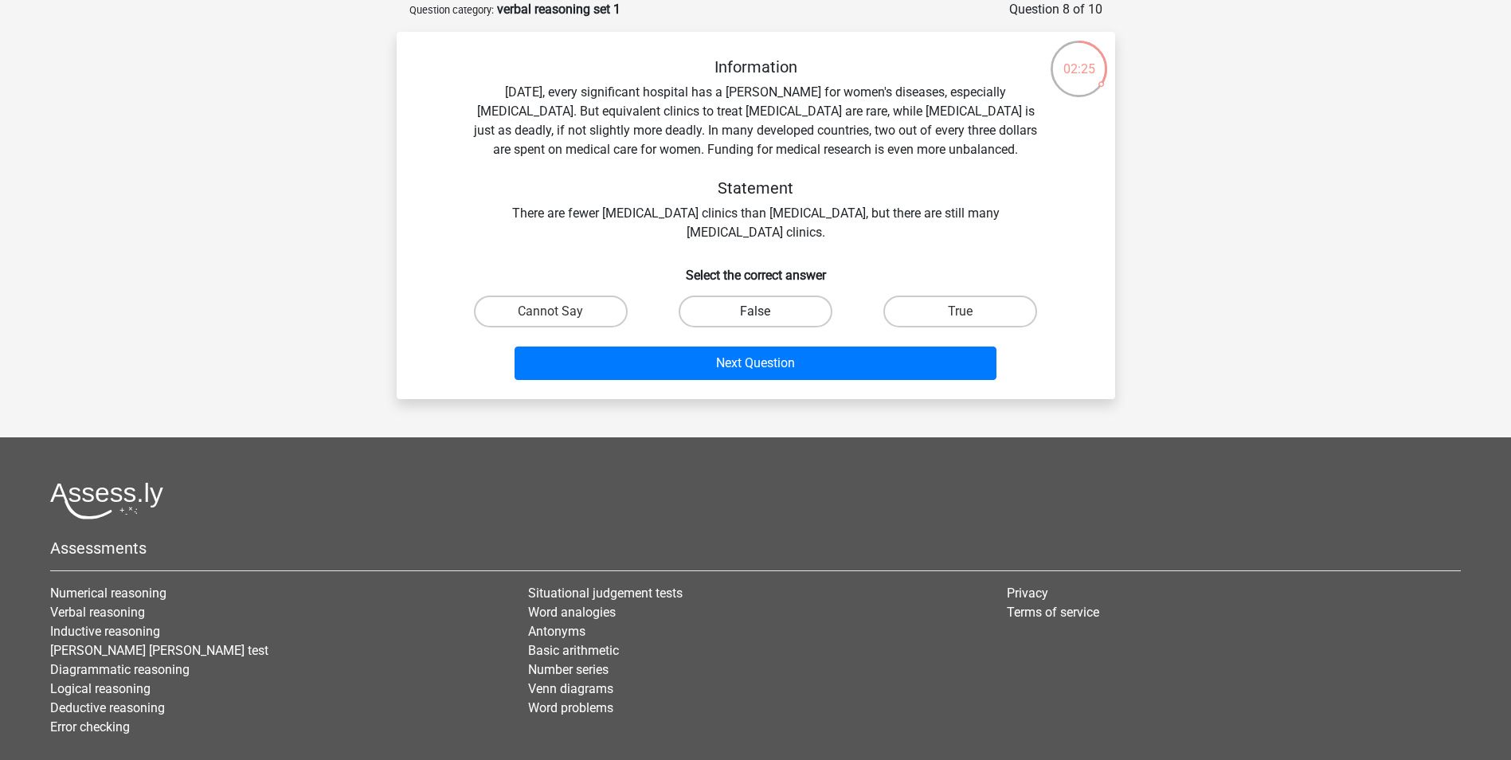
click at [717, 300] on label "False" at bounding box center [756, 311] width 154 height 32
click at [755, 311] on input "False" at bounding box center [760, 316] width 10 height 10
radio input "true"
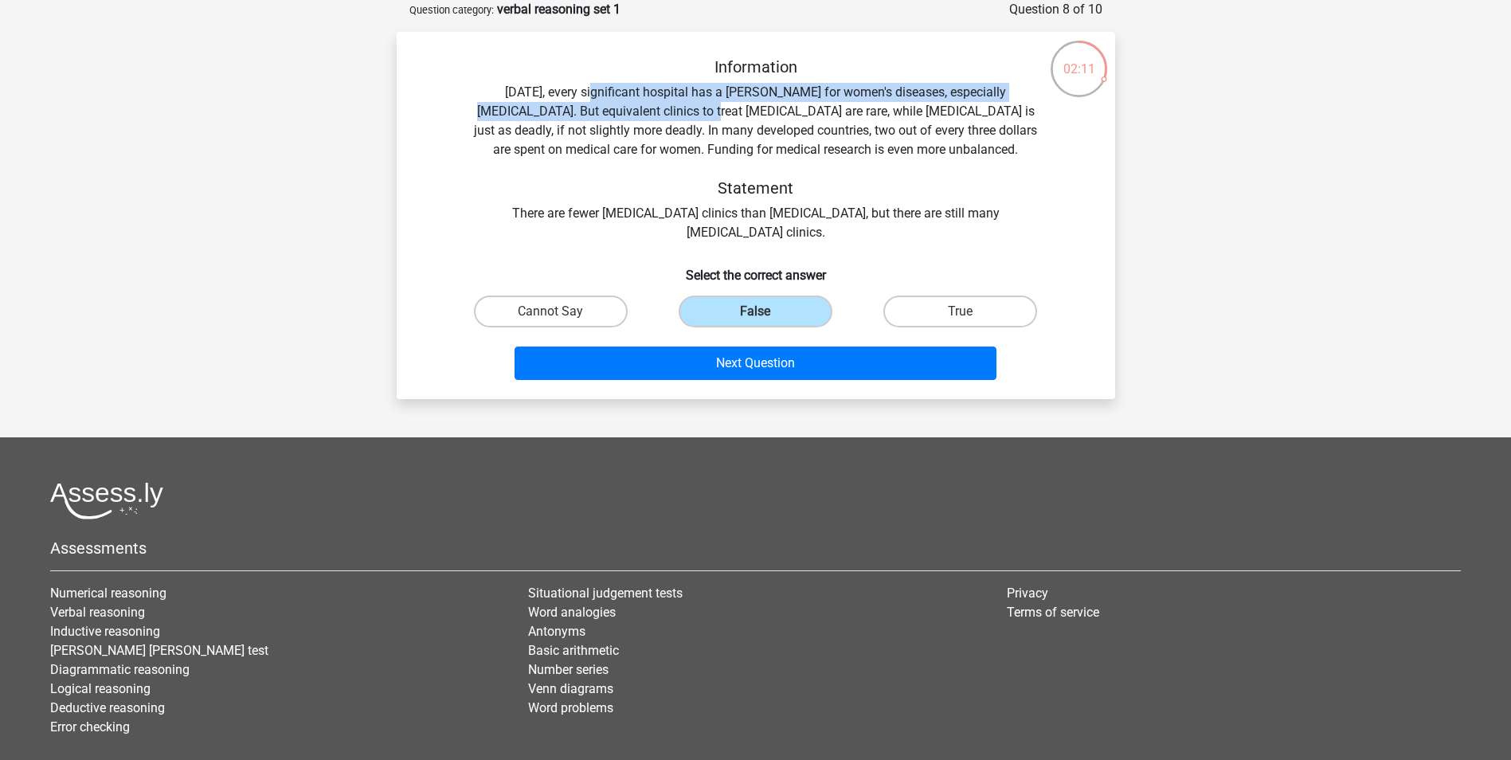
drag, startPoint x: 667, startPoint y: 113, endPoint x: 578, endPoint y: 101, distance: 90.0
click at [578, 101] on div "Information Today, every significant hospital has a ward for women's diseases, …" at bounding box center [755, 149] width 667 height 185
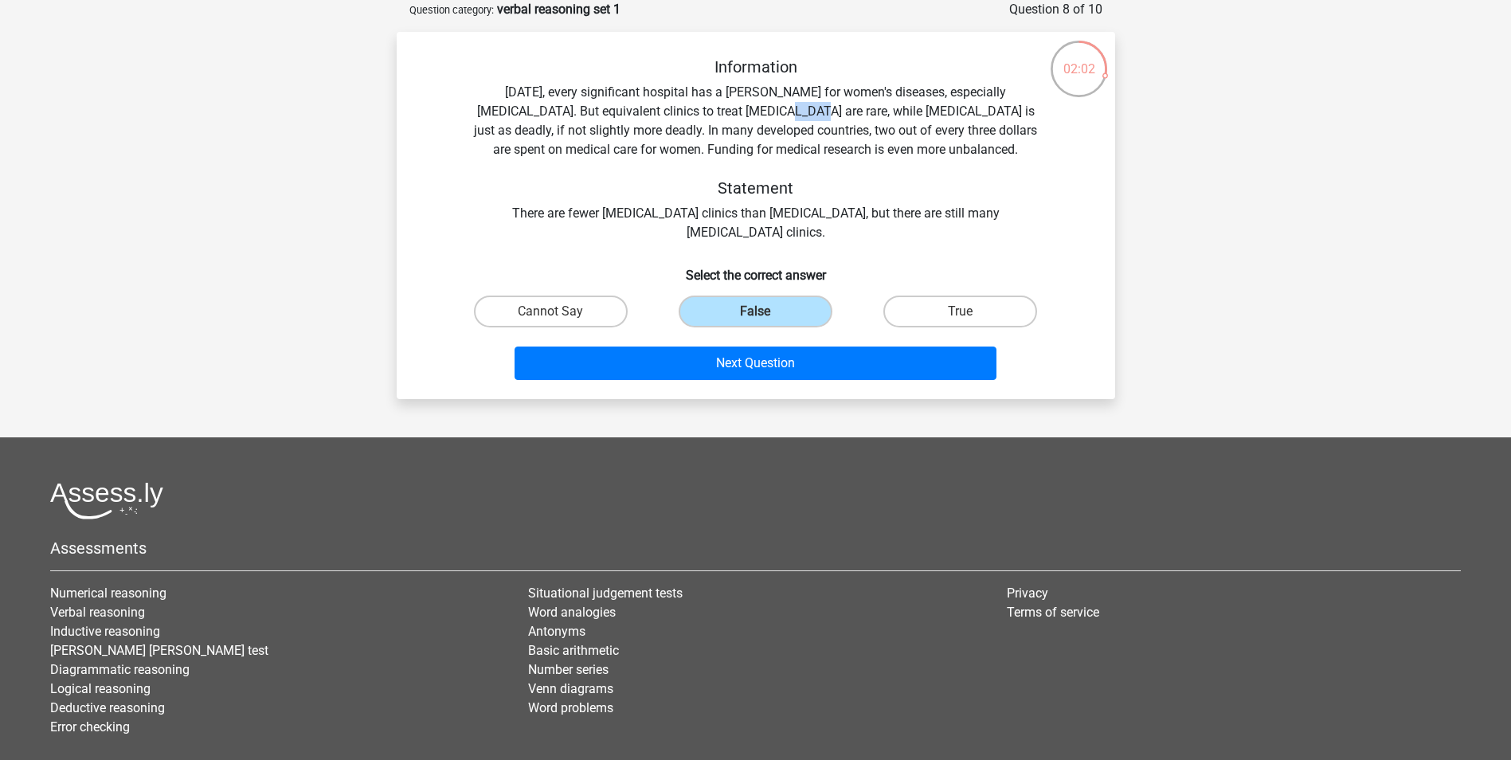
drag, startPoint x: 737, startPoint y: 107, endPoint x: 761, endPoint y: 114, distance: 24.2
click at [761, 114] on div "Information Today, every significant hospital has a ward for women's diseases, …" at bounding box center [755, 149] width 667 height 185
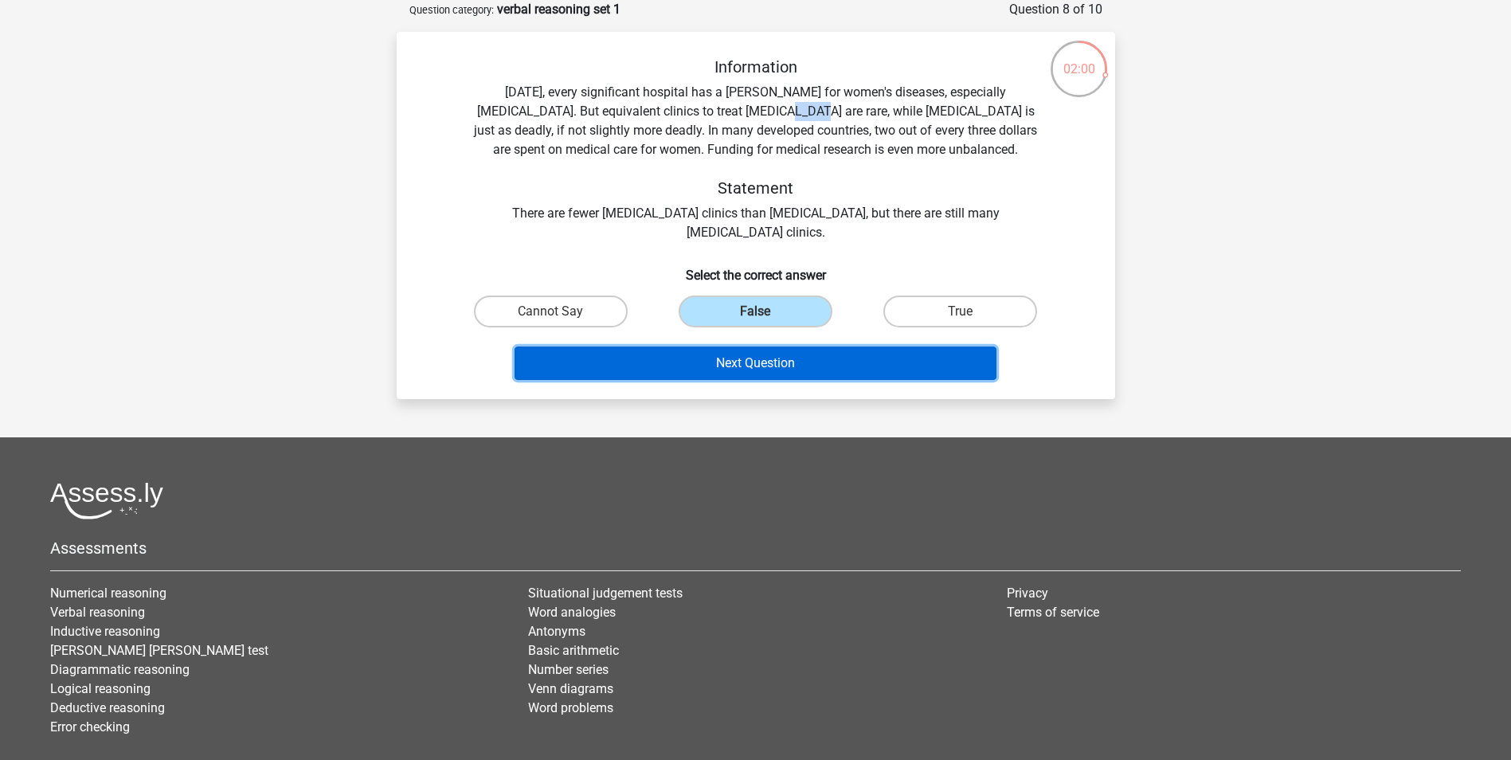
click at [723, 374] on button "Next Question" at bounding box center [755, 362] width 482 height 33
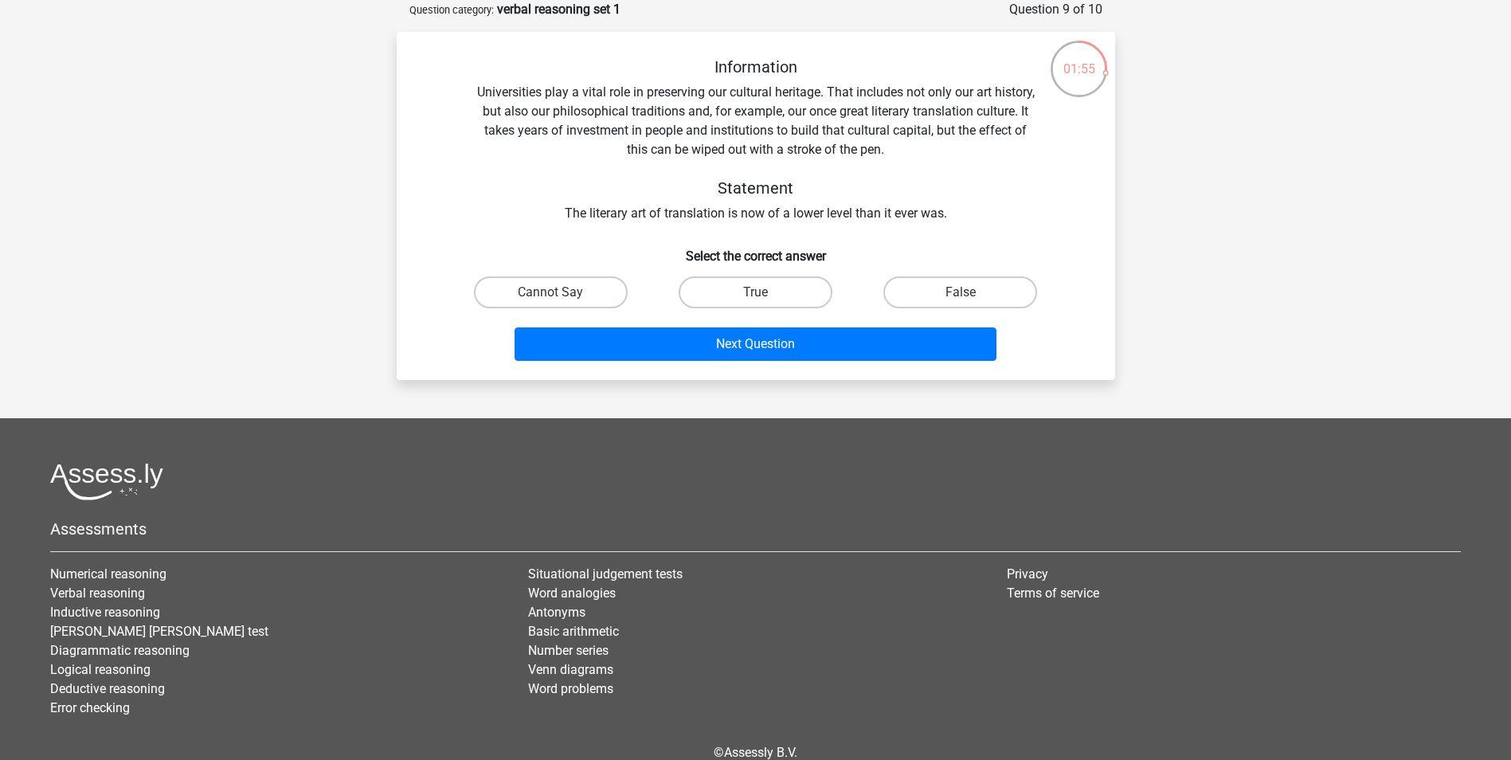
click at [734, 217] on div "Information Universities play a vital role in preserving our cultural heritage.…" at bounding box center [755, 140] width 667 height 166
click at [534, 295] on label "Cannot Say" at bounding box center [551, 292] width 154 height 32
click at [550, 295] on input "Cannot Say" at bounding box center [555, 297] width 10 height 10
radio input "true"
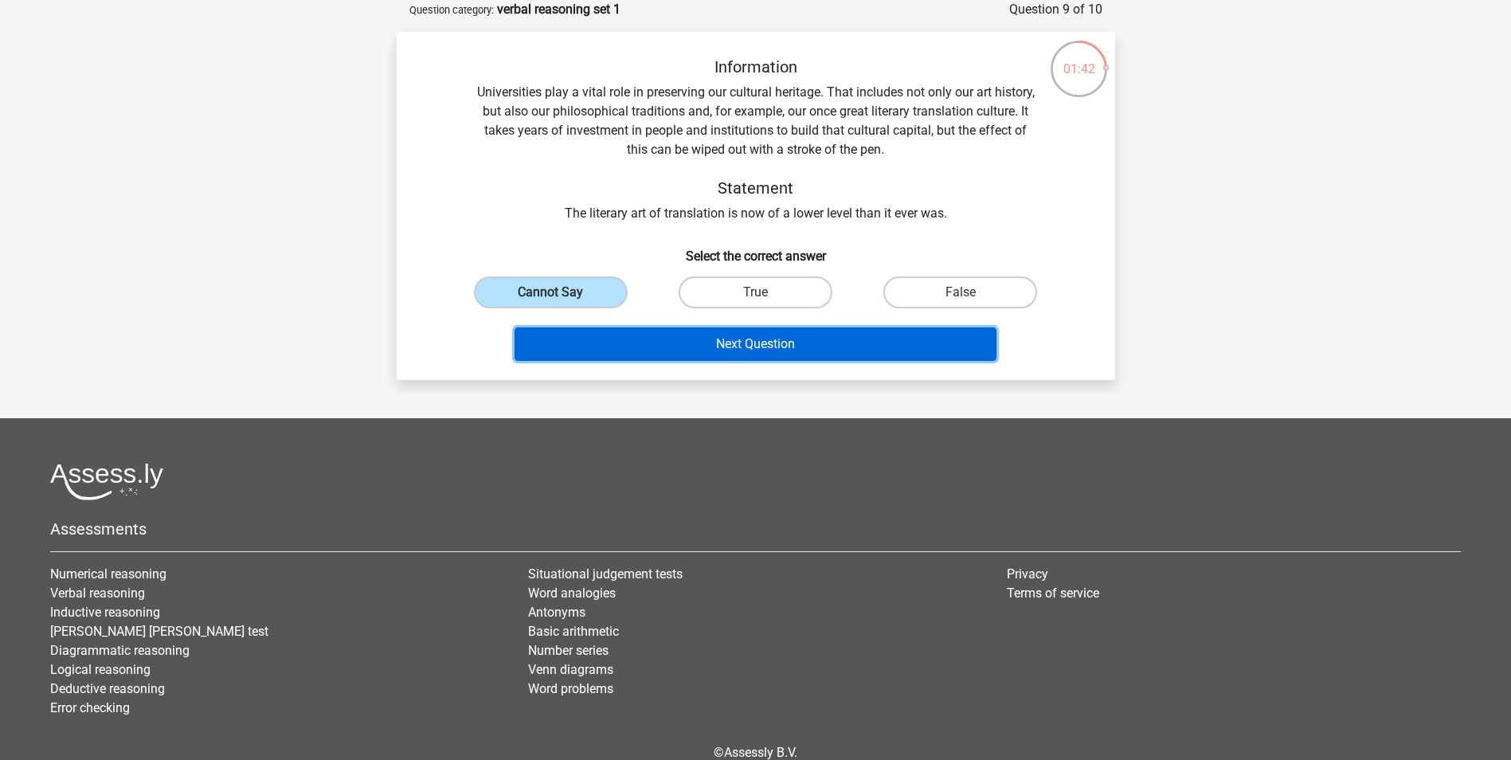
click at [587, 356] on button "Next Question" at bounding box center [755, 343] width 482 height 33
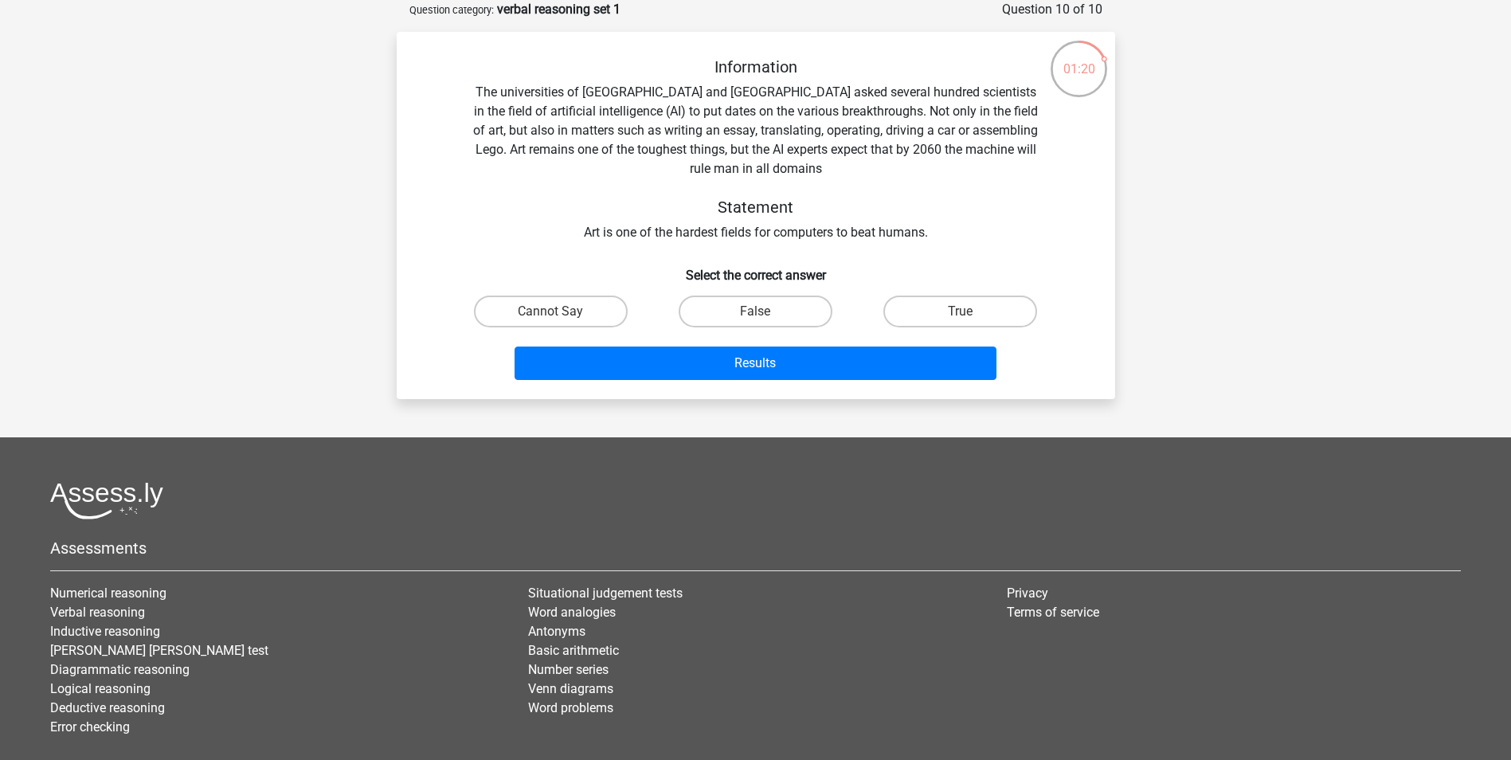
click at [966, 313] on input "True" at bounding box center [965, 316] width 10 height 10
radio input "true"
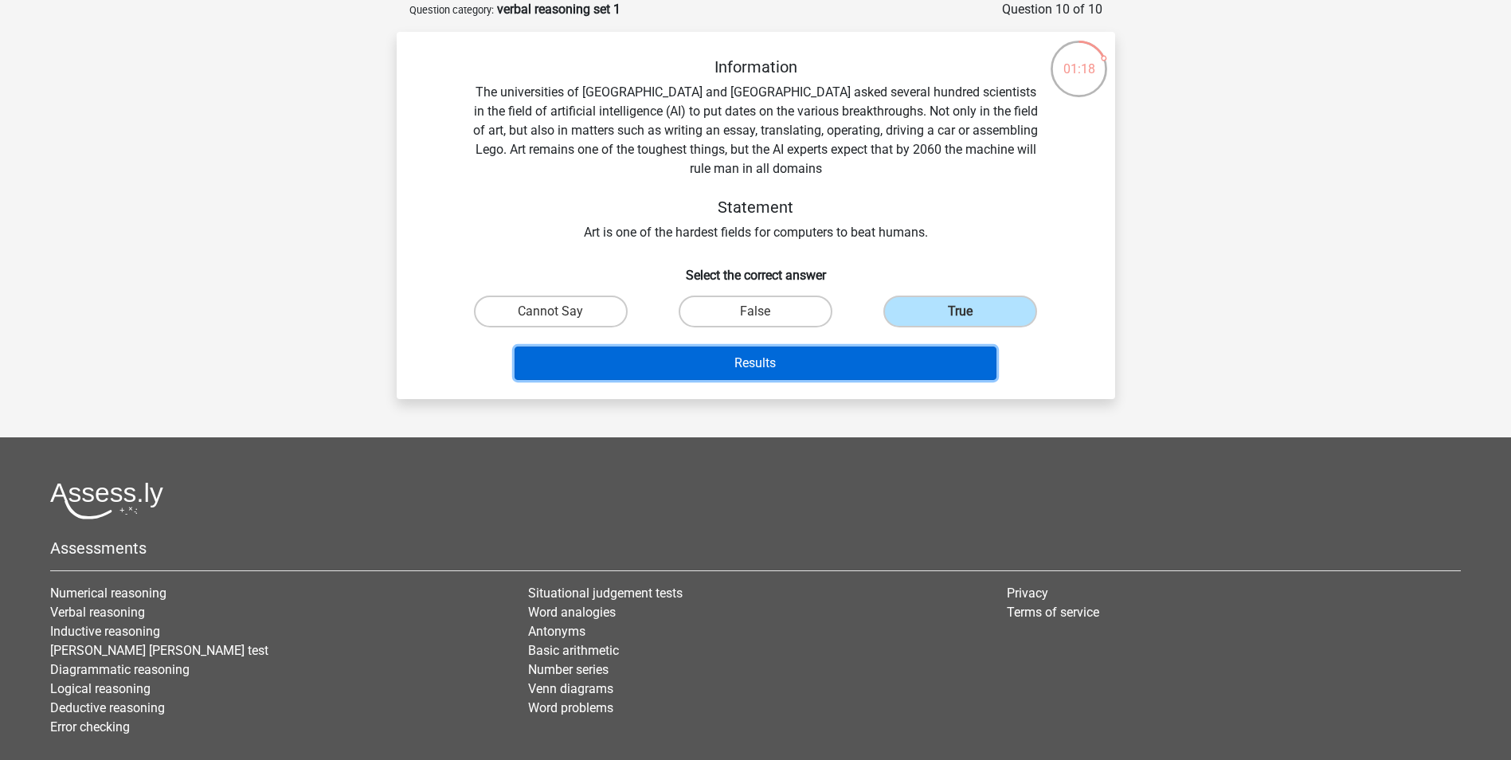
click at [844, 367] on button "Results" at bounding box center [755, 362] width 482 height 33
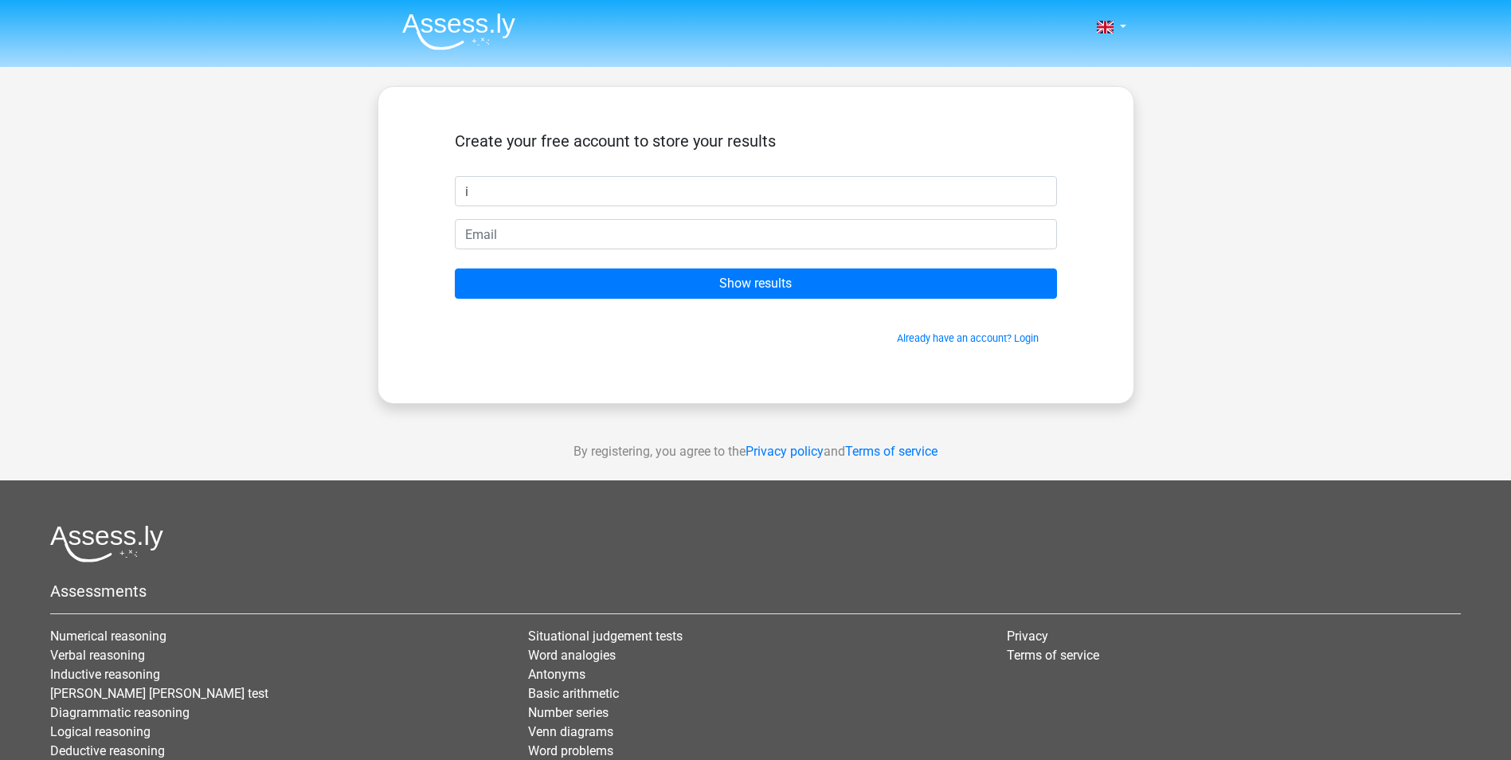
type input "Ismah"
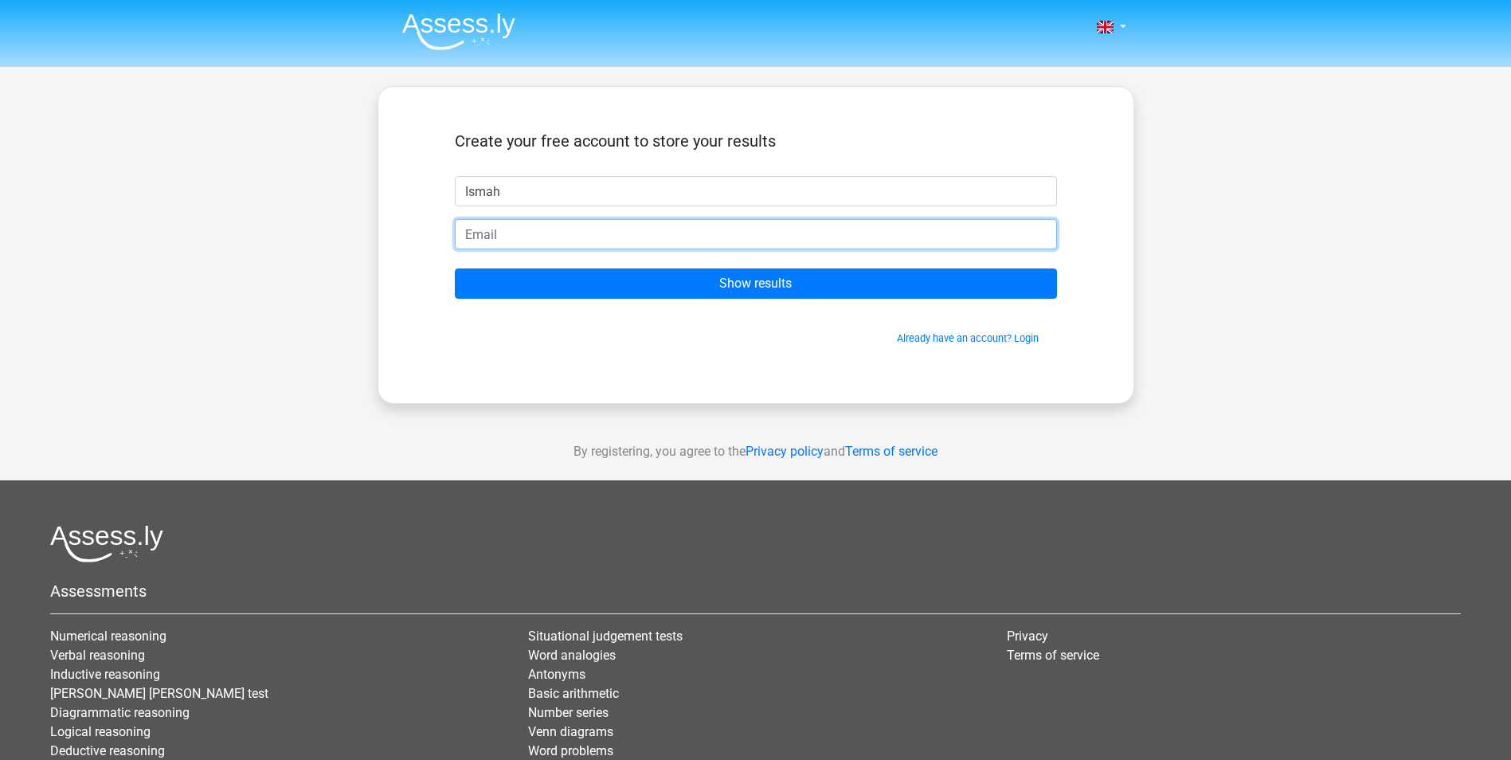
click at [574, 241] on input "email" at bounding box center [756, 234] width 602 height 30
type input "ismah786@hotmail.com"
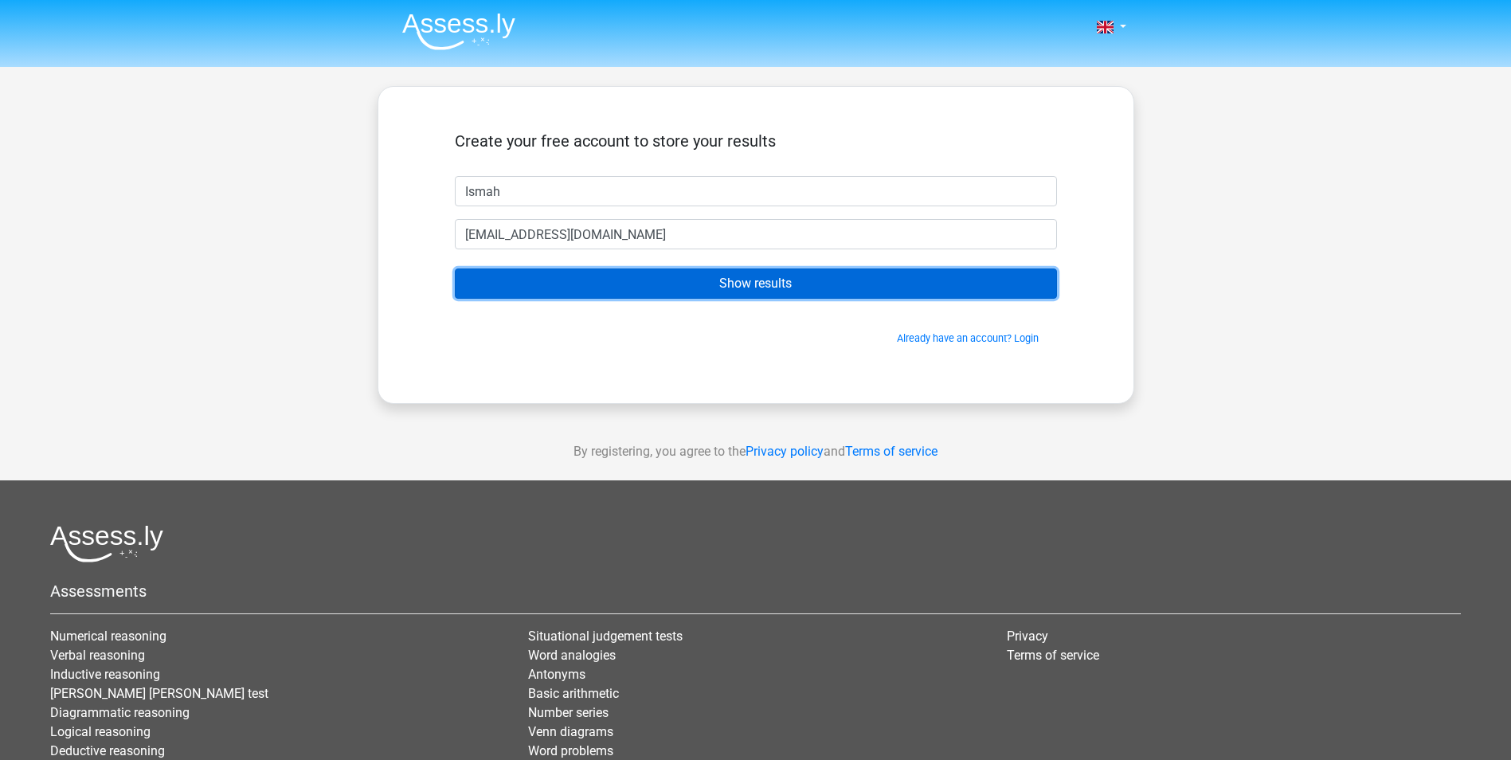
click at [664, 280] on input "Show results" at bounding box center [756, 283] width 602 height 30
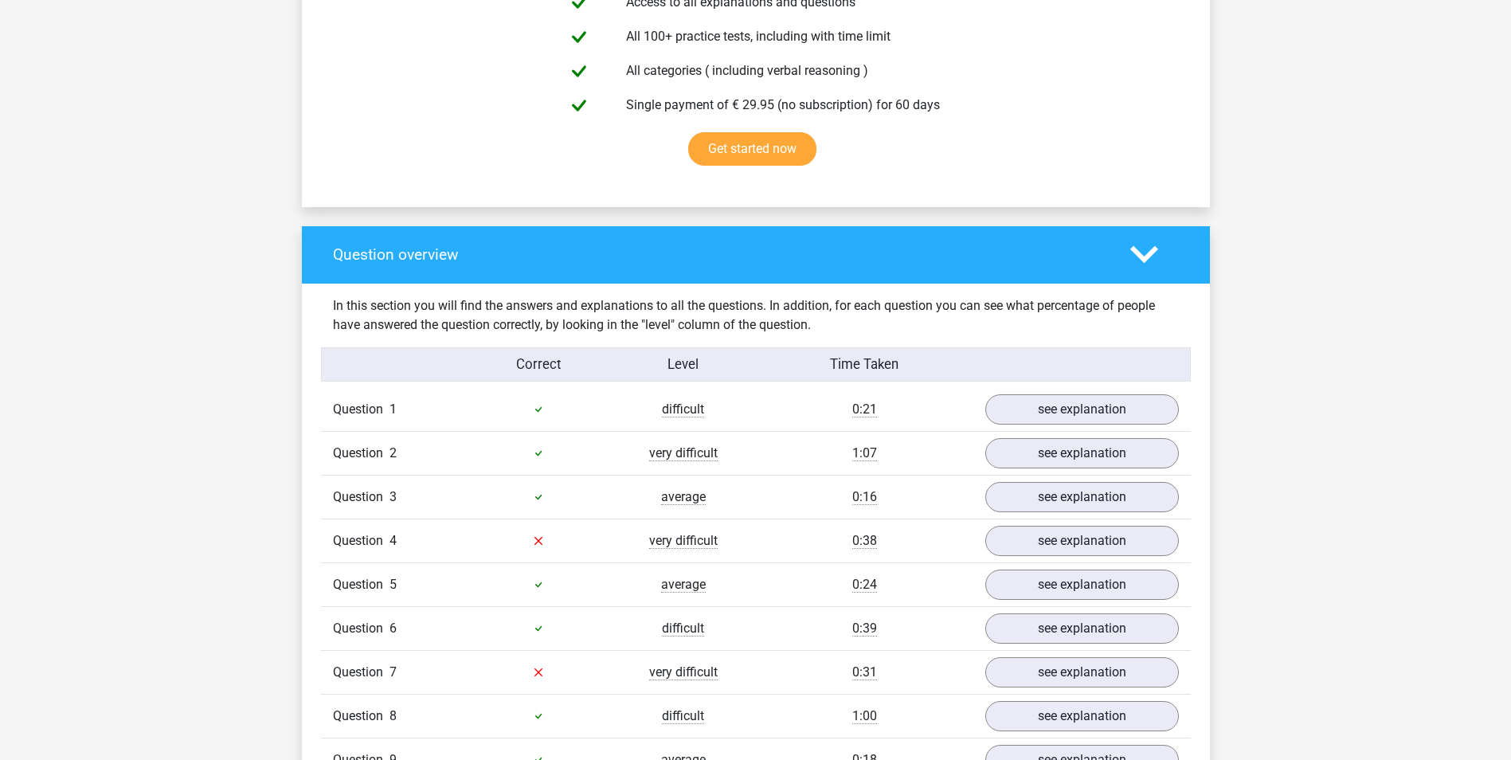
scroll to position [1035, 0]
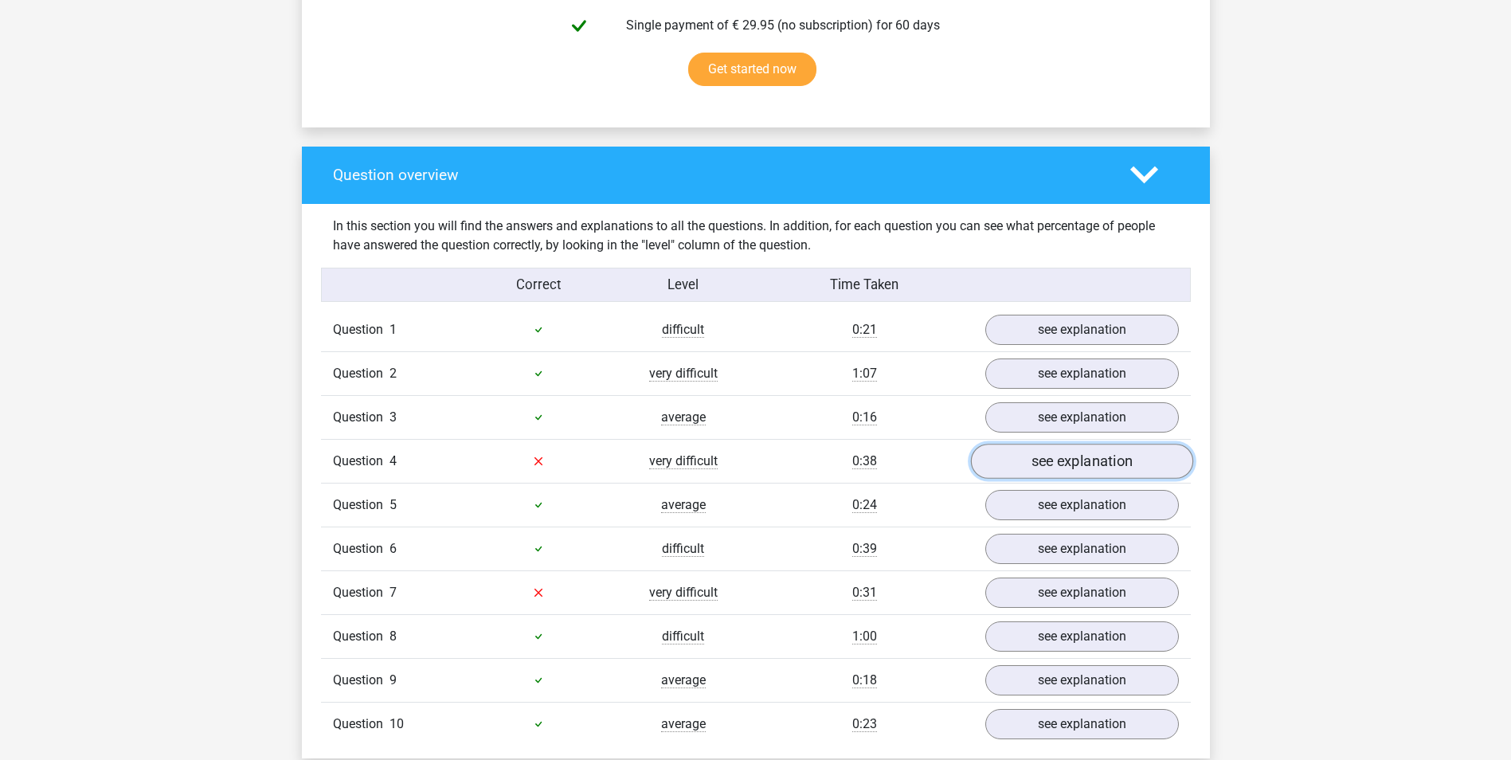
click at [1117, 462] on link "see explanation" at bounding box center [1081, 461] width 222 height 35
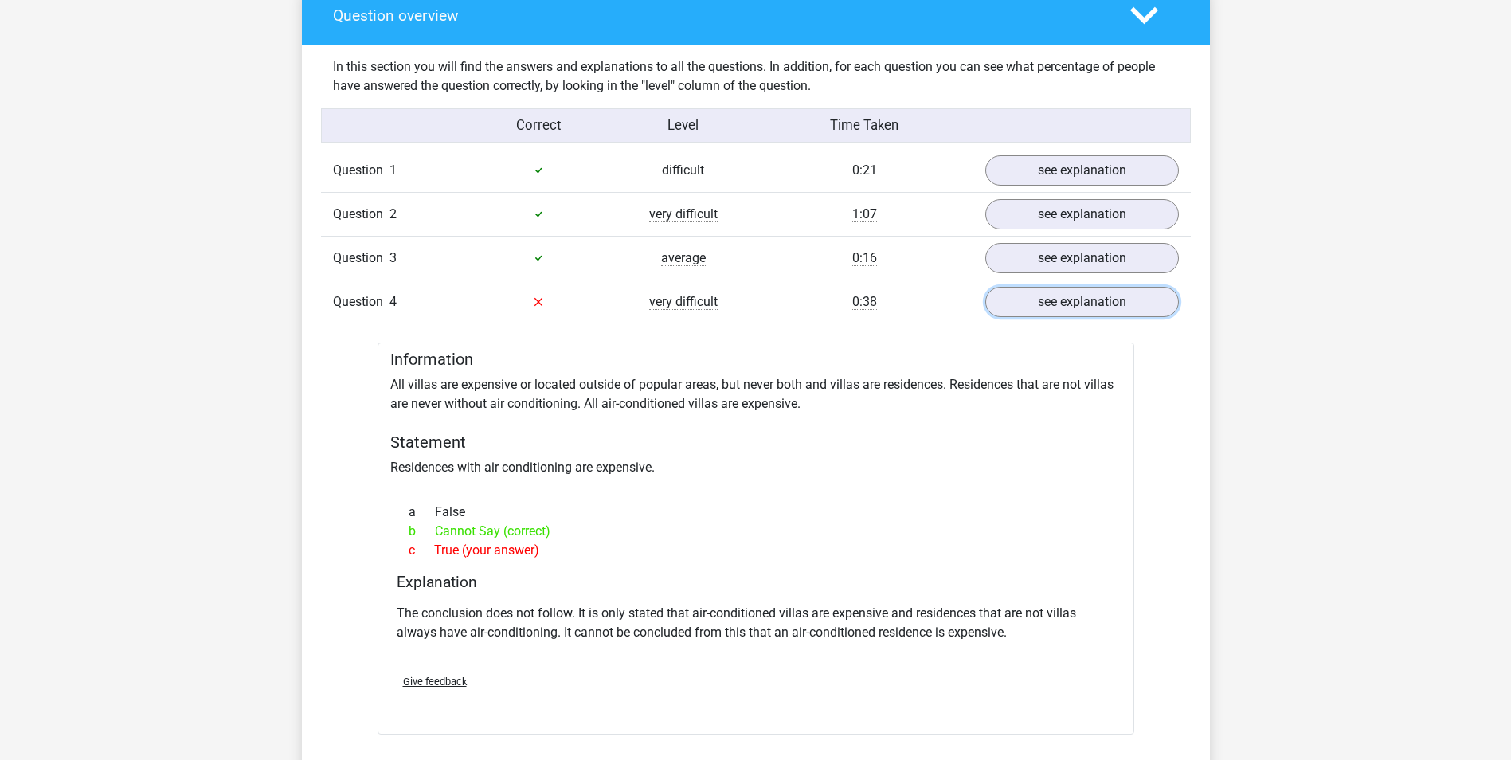
scroll to position [1274, 0]
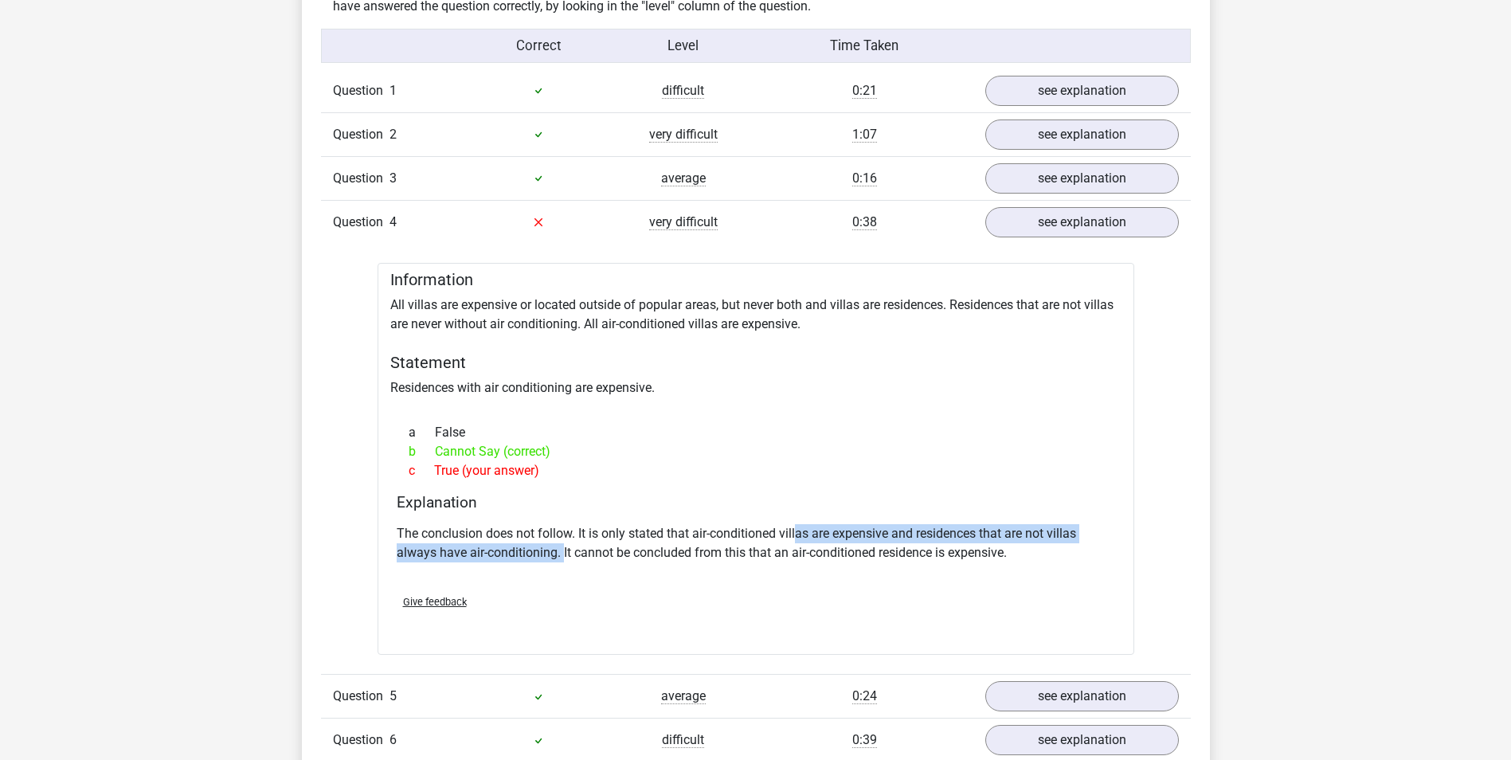
drag, startPoint x: 796, startPoint y: 535, endPoint x: 562, endPoint y: 561, distance: 235.5
click at [562, 561] on p "The conclusion does not follow. It is only stated that air-conditioned villas a…" at bounding box center [756, 543] width 718 height 38
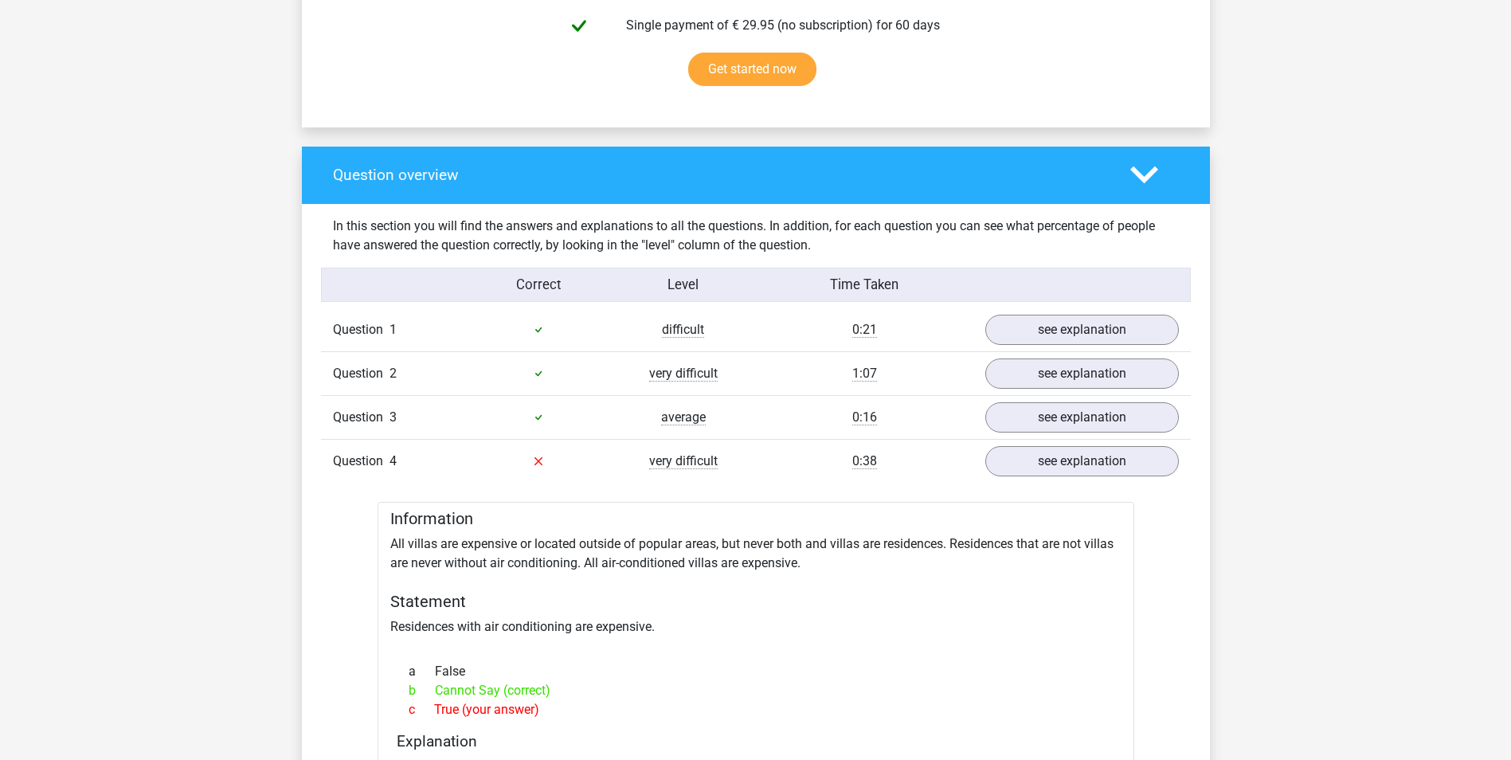
scroll to position [1434, 0]
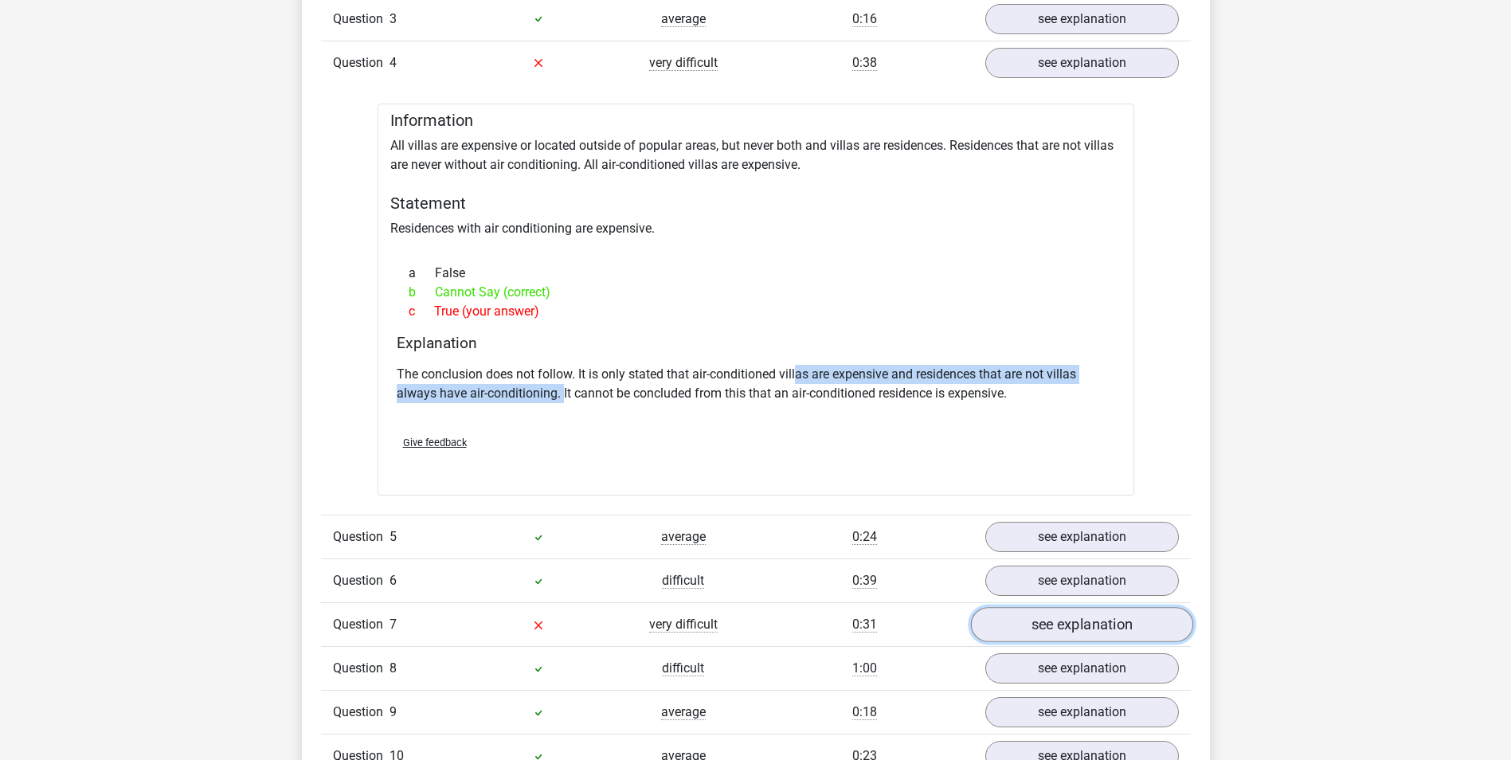
click at [1093, 620] on link "see explanation" at bounding box center [1081, 624] width 222 height 35
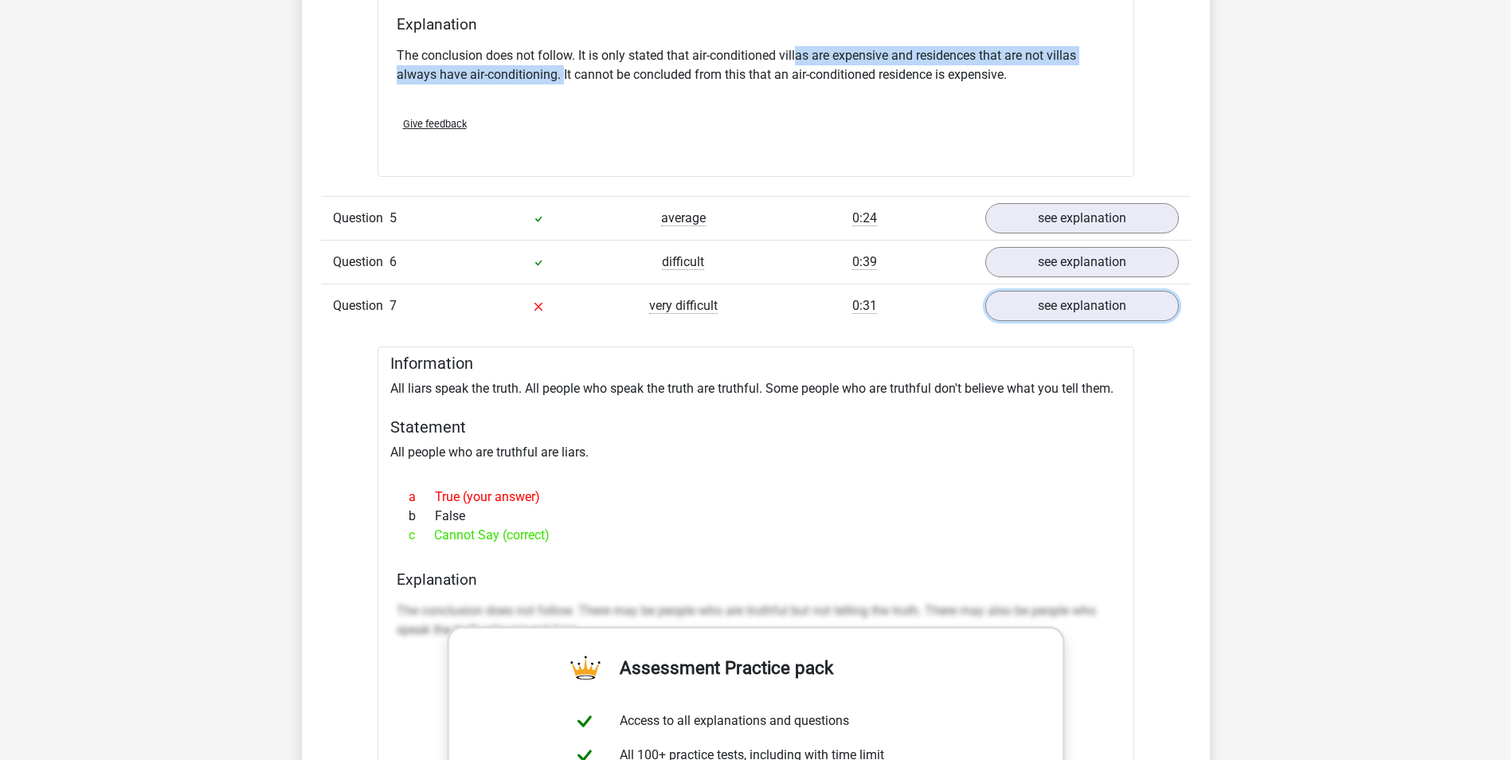
scroll to position [1991, 0]
